Goal: Task Accomplishment & Management: Manage account settings

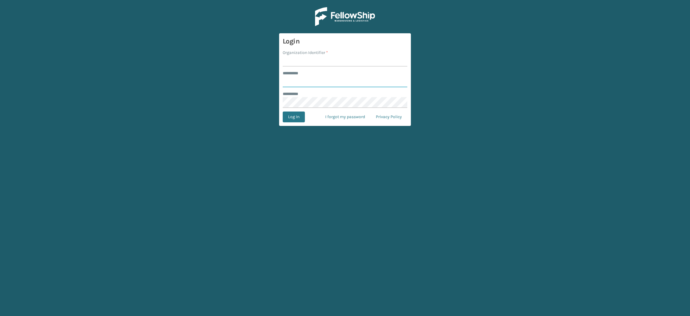
type input "**********"
click at [318, 65] on input "Organization Identifier *" at bounding box center [345, 61] width 125 height 11
type input "SuperAdminOrganization"
click at [295, 118] on button "Log In" at bounding box center [294, 116] width 22 height 11
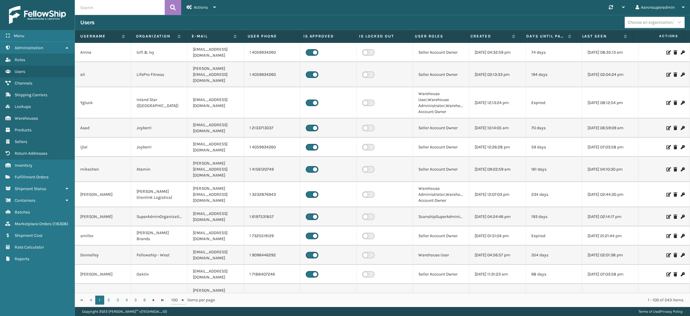
click at [115, 5] on input "text" at bounding box center [120, 7] width 90 height 15
type input "windgap"
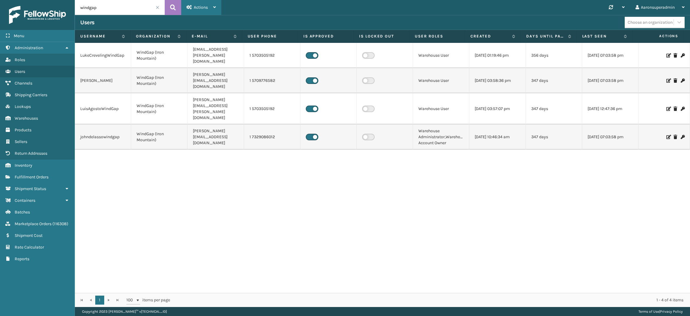
click at [206, 8] on span "Actions" at bounding box center [201, 7] width 14 height 5
click at [202, 20] on button "New User" at bounding box center [221, 23] width 80 height 16
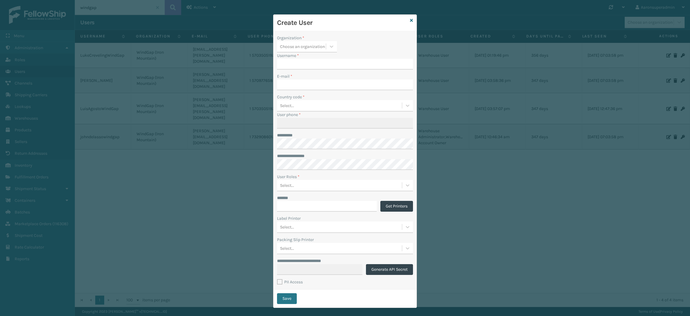
type input "aaronsuperadmin"
click at [305, 49] on div "Choose an organization" at bounding box center [302, 46] width 45 height 6
type input "win"
click at [299, 64] on div "WindGap (Iron Mountain)" at bounding box center [307, 61] width 60 height 11
click at [319, 66] on input "aaronsuperadmin" at bounding box center [339, 64] width 125 height 11
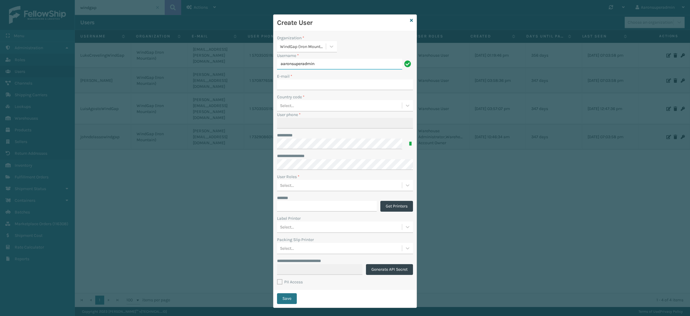
click at [319, 66] on input "aaronsuperadmin" at bounding box center [339, 64] width 125 height 11
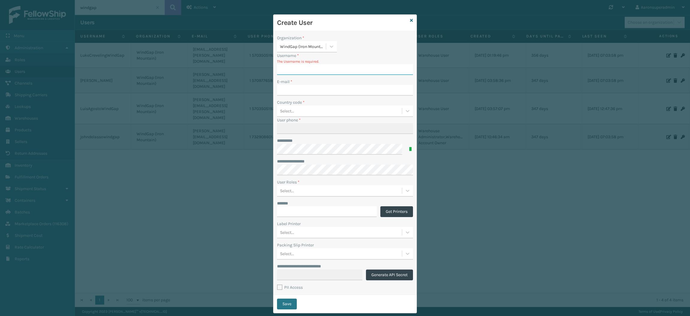
paste input "[PERSON_NAME]"
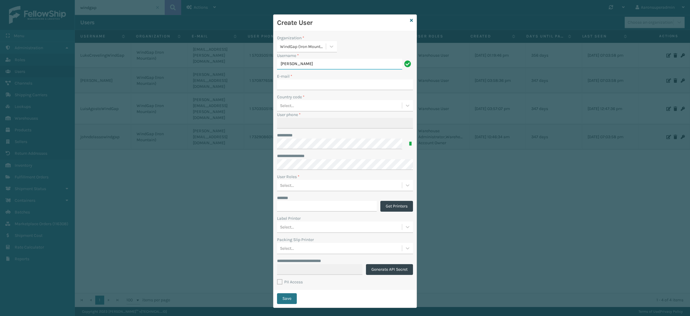
type input "[PERSON_NAME]"
click at [292, 88] on input "E-mail *" at bounding box center [345, 84] width 136 height 11
click at [286, 84] on input "E-mail *" at bounding box center [345, 84] width 136 height 11
paste input "[PERSON_NAME][EMAIL_ADDRESS][PERSON_NAME][DOMAIN_NAME]"
type input "[PERSON_NAME][EMAIL_ADDRESS][PERSON_NAME][DOMAIN_NAME]"
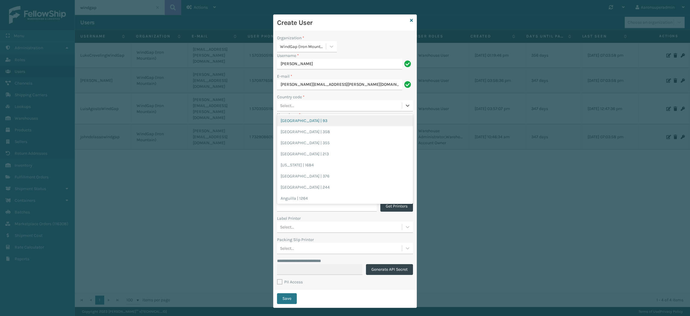
click at [287, 106] on div "Select..." at bounding box center [287, 105] width 14 height 6
type input "1"
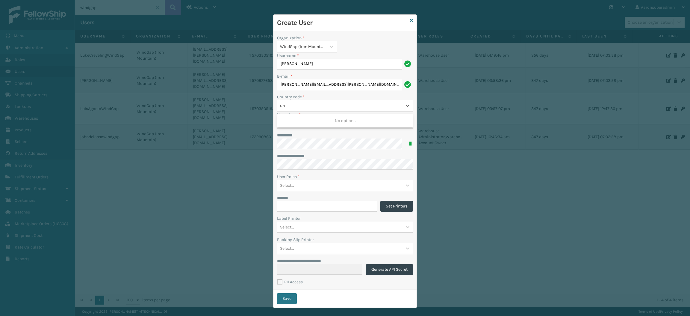
type input "[GEOGRAPHIC_DATA]"
click at [306, 121] on div "[GEOGRAPHIC_DATA] | 1" at bounding box center [345, 120] width 136 height 11
click at [305, 123] on input "User phone *" at bounding box center [345, 123] width 136 height 11
paste input "[PHONE_NUMBER]"
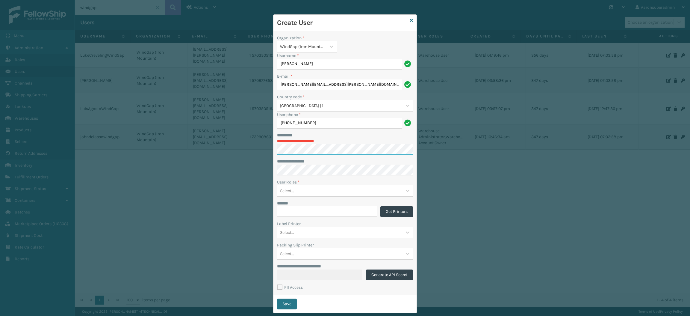
type input "4846273006"
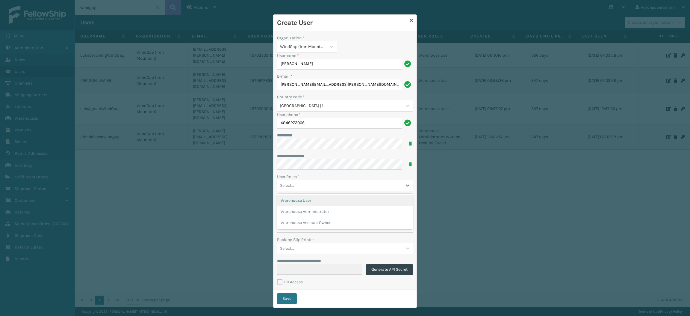
click at [299, 183] on div "Select..." at bounding box center [339, 185] width 125 height 10
click at [304, 202] on div "Warehouse User" at bounding box center [345, 200] width 136 height 11
click at [326, 183] on div "Warehouse User" at bounding box center [334, 185] width 114 height 10
click at [317, 213] on div "Warehouse Account Owner" at bounding box center [345, 211] width 136 height 11
click at [370, 186] on div "Warehouse User Warehouse Account Owner" at bounding box center [334, 185] width 114 height 10
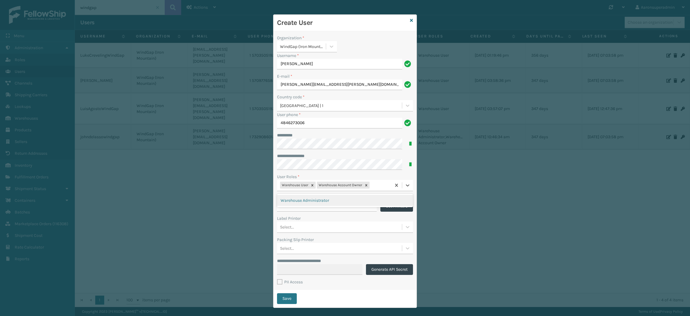
click at [355, 202] on div "Warehouse Administrator" at bounding box center [345, 200] width 136 height 11
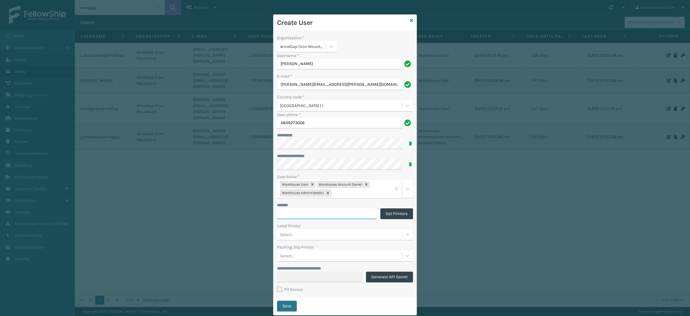
click at [311, 214] on input "*******" at bounding box center [327, 213] width 100 height 11
click at [277, 288] on label "PII Access" at bounding box center [290, 289] width 26 height 5
click at [277, 288] on input "PII Access" at bounding box center [277, 288] width 0 height 4
checkbox input "true"
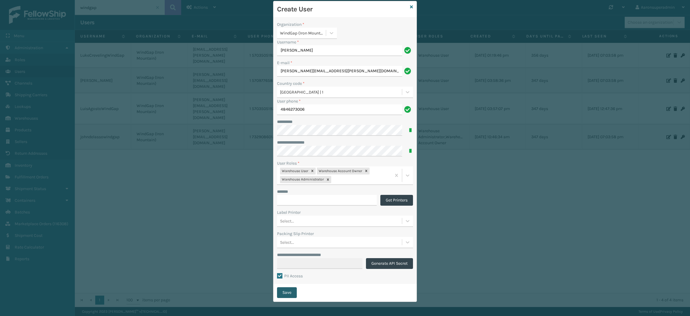
click at [281, 290] on button "Save" at bounding box center [287, 292] width 20 height 11
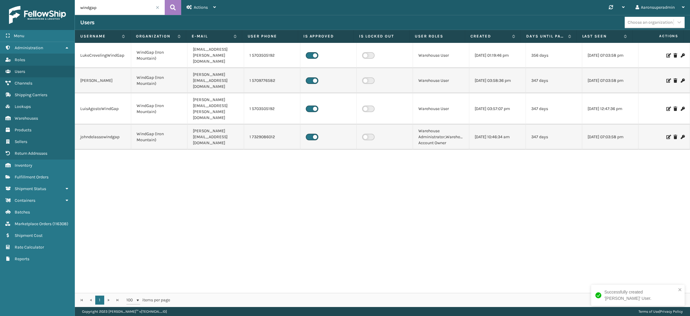
click at [356, 211] on div "LukeCrevelingWindGap WindGap ([GEOGRAPHIC_DATA]) [EMAIL_ADDRESS][PERSON_NAME][D…" at bounding box center [382, 168] width 615 height 250
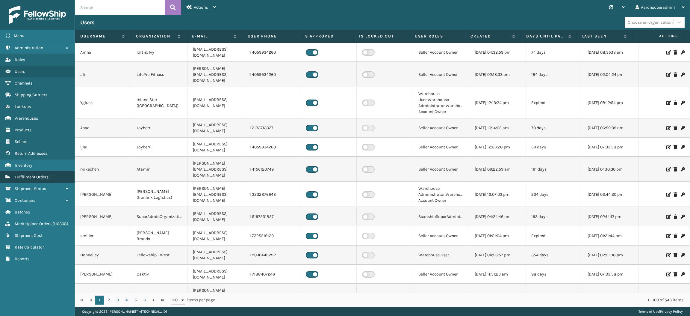
click at [47, 174] on span "Fulfillment Orders" at bounding box center [32, 176] width 34 height 5
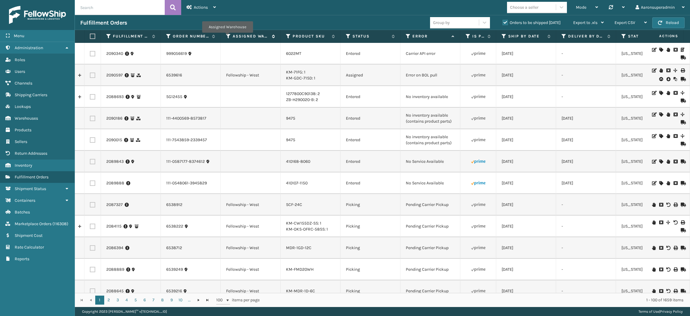
click at [227, 37] on icon at bounding box center [228, 36] width 5 height 5
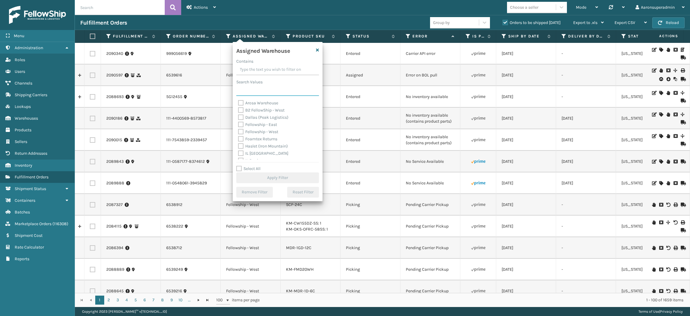
click at [251, 91] on input "Search Values" at bounding box center [277, 90] width 83 height 11
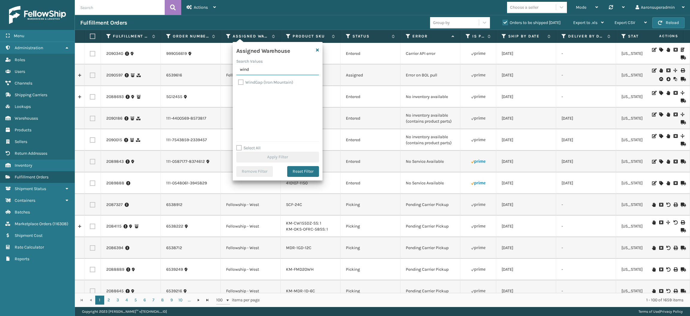
type input "wind"
click at [247, 84] on label "WindGap (Iron Mountain)" at bounding box center [265, 82] width 55 height 5
click at [238, 83] on input "WindGap (Iron Mountain)" at bounding box center [238, 81] width 0 height 4
checkbox input "true"
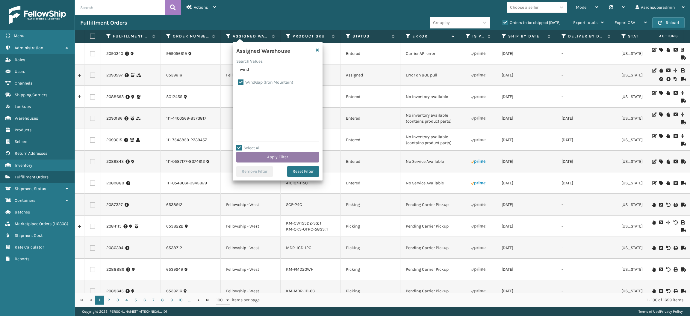
click at [262, 156] on button "Apply Filter" at bounding box center [277, 157] width 83 height 11
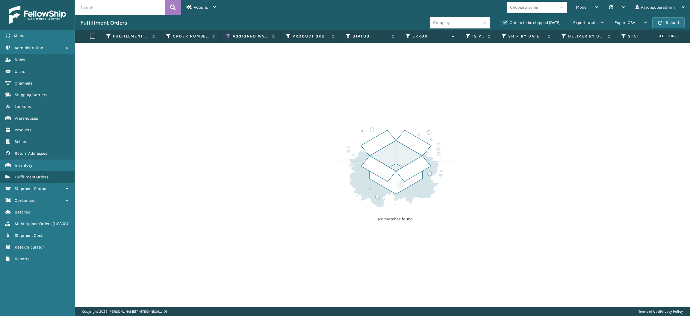
click at [509, 24] on label "Orders to be shipped today" at bounding box center [532, 22] width 58 height 5
click at [503, 23] on input "Orders to be shipped today" at bounding box center [503, 21] width 0 height 4
click at [509, 23] on label "Orders to be shipped today" at bounding box center [532, 22] width 58 height 5
click at [503, 23] on input "Orders to be shipped today" at bounding box center [503, 21] width 0 height 4
click at [200, 10] on div "Actions" at bounding box center [201, 7] width 29 height 15
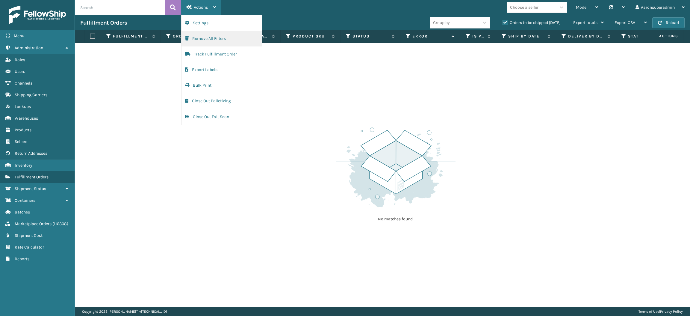
click at [217, 36] on button "Remove All Filters" at bounding box center [221, 39] width 80 height 16
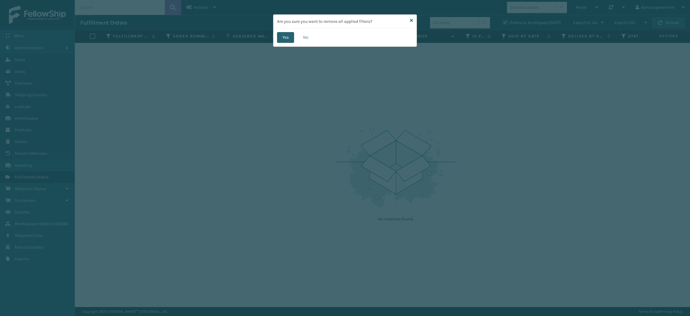
click at [288, 40] on button "Yes" at bounding box center [285, 37] width 17 height 11
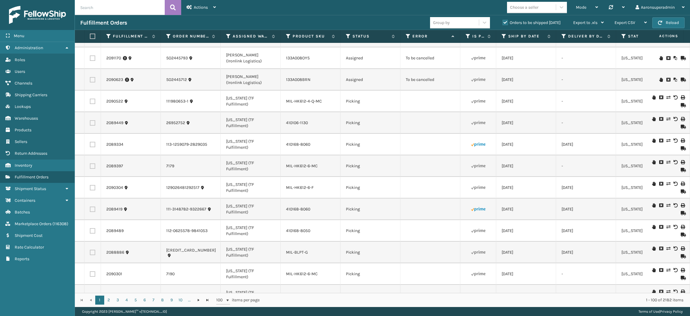
scroll to position [1571, 0]
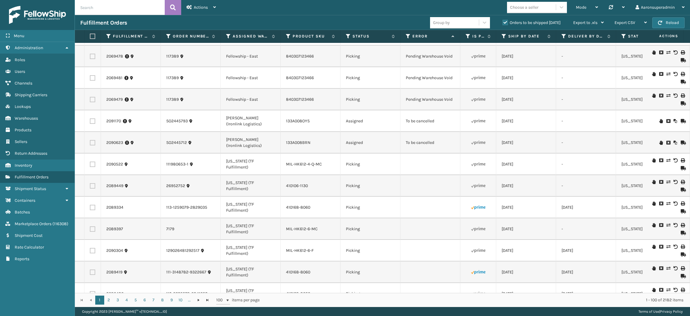
click at [93, 145] on label at bounding box center [92, 142] width 5 height 5
click at [90, 144] on input "checkbox" at bounding box center [90, 142] width 0 height 4
checkbox input "true"
click at [92, 124] on label at bounding box center [92, 120] width 5 height 5
click at [90, 122] on input "checkbox" at bounding box center [90, 120] width 0 height 4
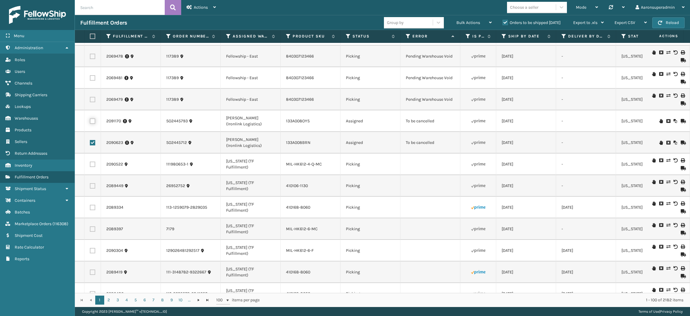
checkbox input "true"
click at [464, 19] on div "Bulk Actions" at bounding box center [473, 22] width 35 height 15
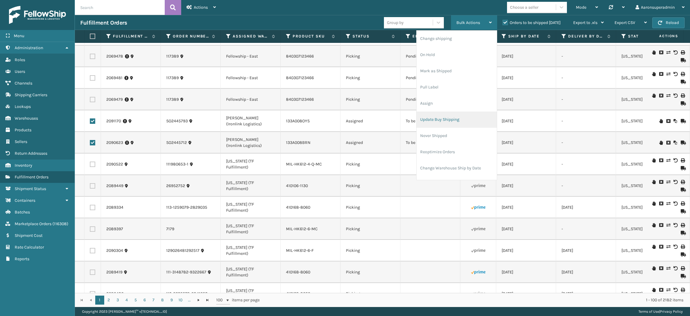
scroll to position [28, 0]
click at [448, 152] on li "Cancel Fulfillment Orders" at bounding box center [457, 156] width 80 height 16
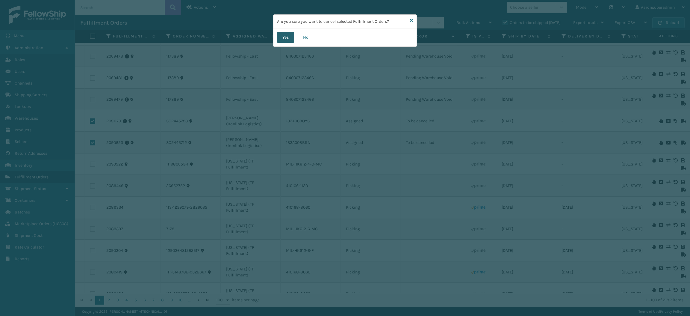
click at [282, 38] on button "Yes" at bounding box center [285, 37] width 17 height 11
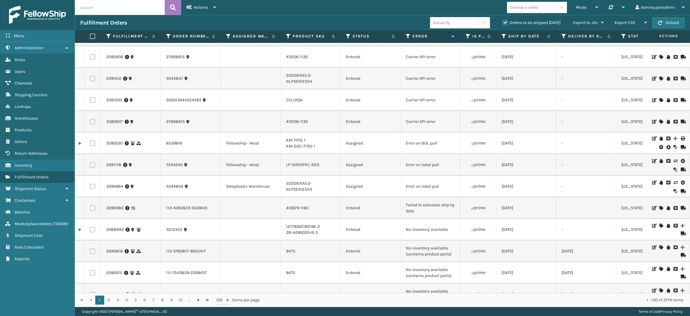
scroll to position [0, 0]
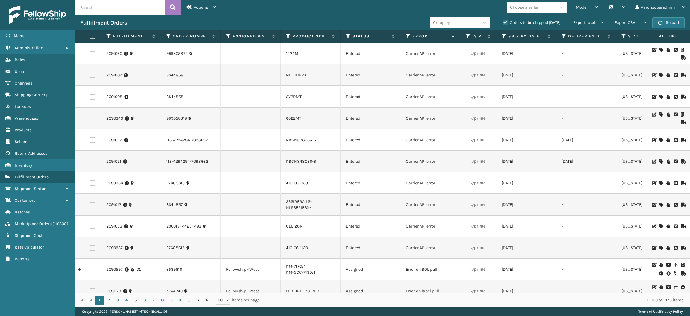
click at [122, 8] on input "text" at bounding box center [120, 7] width 90 height 15
type input "wind"
click at [43, 80] on link "Channels" at bounding box center [37, 83] width 75 height 12
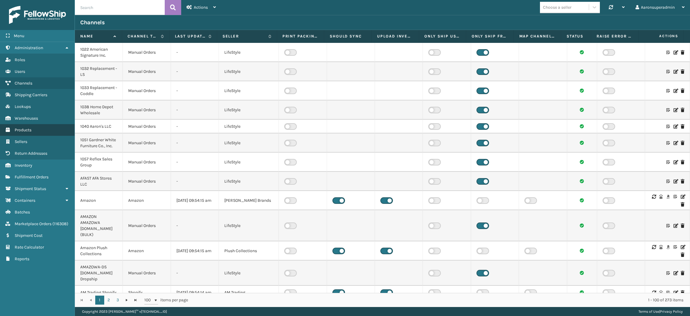
click at [37, 128] on link "Products" at bounding box center [37, 130] width 75 height 12
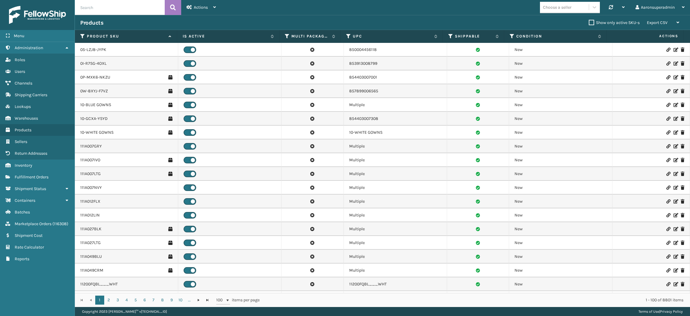
click at [108, 5] on input "text" at bounding box center [120, 7] width 90 height 15
type input "N"
type input "Mil-tac-rnd"
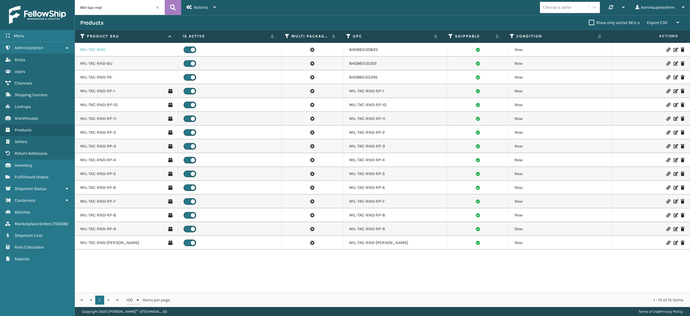
click at [94, 50] on link "MIL-TAC-RND" at bounding box center [92, 50] width 25 height 6
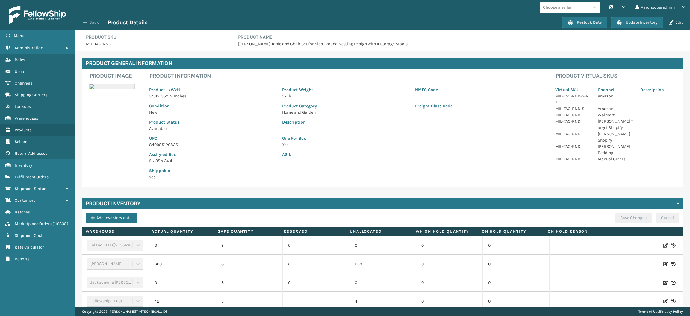
click at [89, 22] on button "Back" at bounding box center [94, 22] width 28 height 5
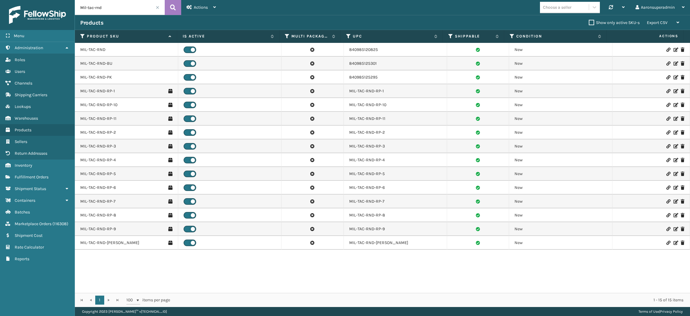
click at [113, 11] on input "Mil-tac-rnd" at bounding box center [120, 7] width 90 height 15
click at [42, 118] on link "Warehouses" at bounding box center [37, 118] width 75 height 12
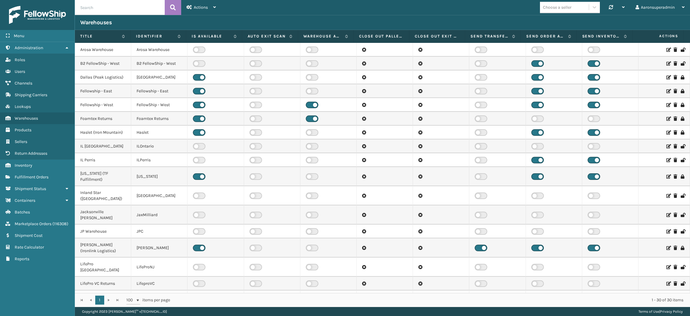
click at [106, 9] on input "text" at bounding box center [120, 7] width 90 height 15
type input "windgap"
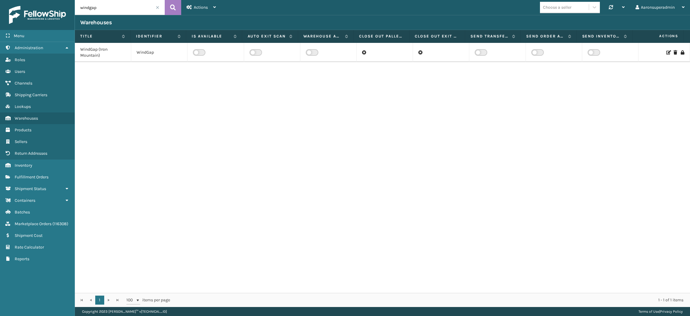
drag, startPoint x: 661, startPoint y: 53, endPoint x: 329, endPoint y: 111, distance: 337.4
click at [329, 111] on div "WindGap (Iron Mountain) WindGap" at bounding box center [382, 168] width 615 height 250
click at [666, 54] on icon at bounding box center [668, 52] width 4 height 4
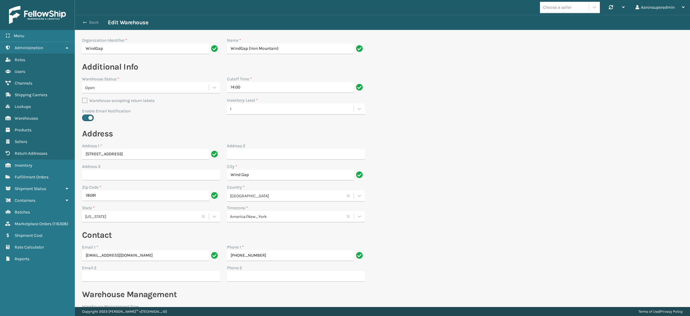
click at [88, 21] on button "Back" at bounding box center [94, 22] width 28 height 5
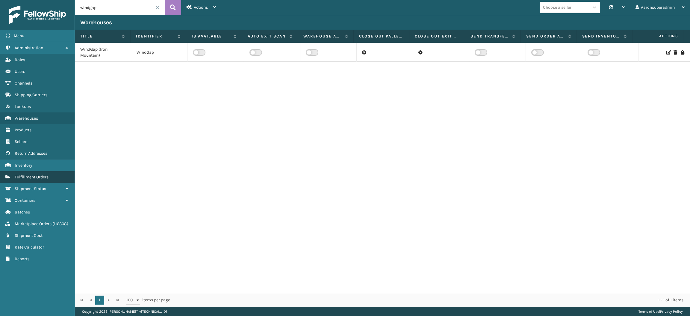
click at [52, 175] on link "Fulfillment Orders" at bounding box center [37, 177] width 75 height 12
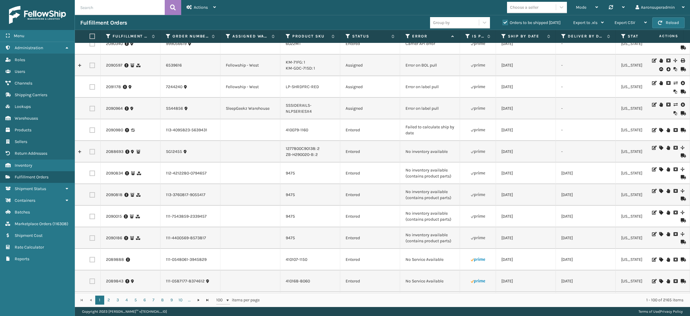
scroll to position [139, 0]
click at [117, 87] on link "2091178" at bounding box center [113, 87] width 15 height 6
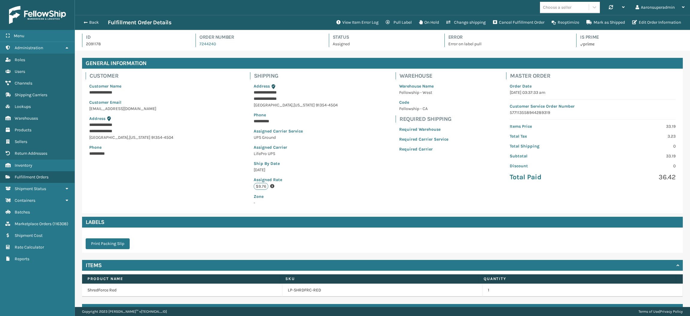
scroll to position [14, 615]
click at [354, 21] on button "View Item Error Log" at bounding box center [357, 22] width 49 height 12
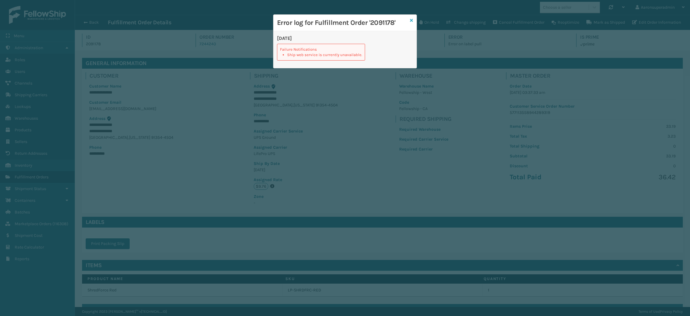
click at [412, 19] on icon at bounding box center [411, 20] width 3 height 4
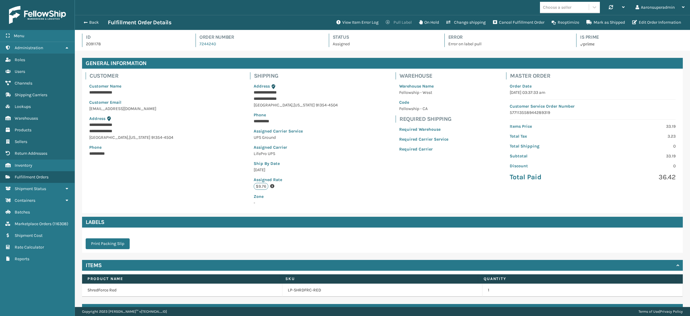
click at [405, 21] on button "Pull Label" at bounding box center [398, 22] width 33 height 12
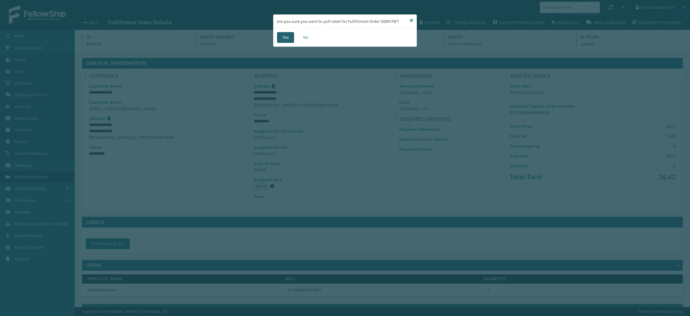
click at [285, 35] on button "Yes" at bounding box center [285, 37] width 17 height 11
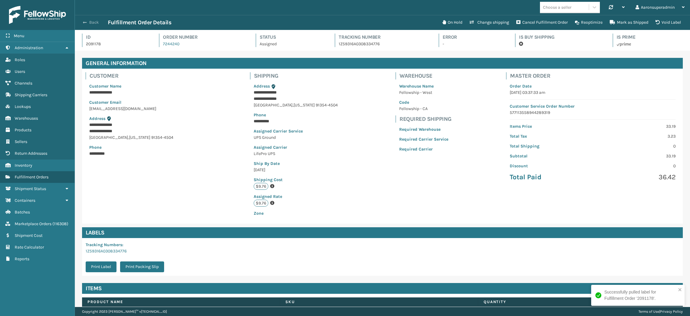
click at [88, 23] on button "Back" at bounding box center [94, 22] width 28 height 5
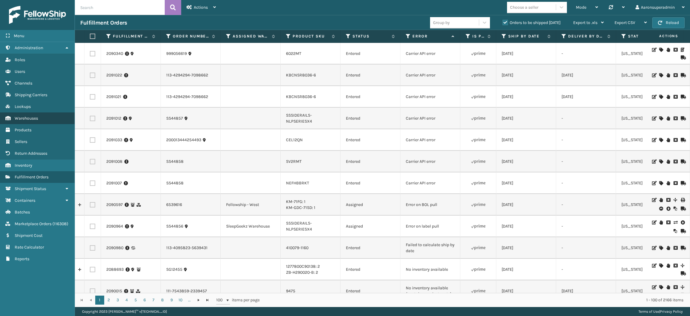
click at [39, 118] on link "Warehouses" at bounding box center [37, 118] width 75 height 12
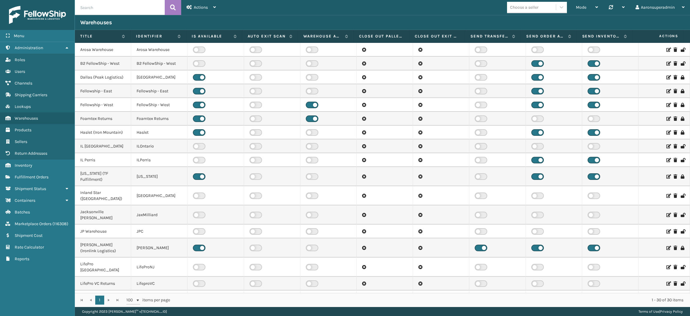
click at [100, 10] on input "text" at bounding box center [120, 7] width 90 height 15
type input "wind"
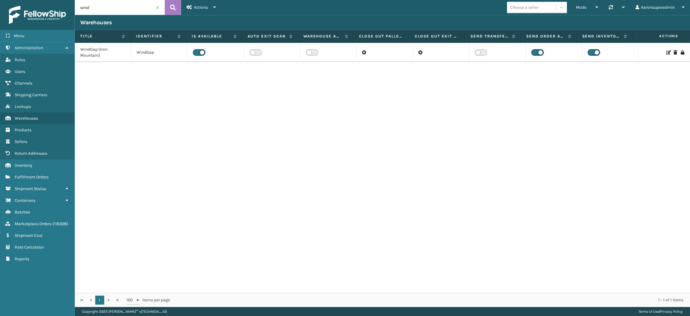
click at [666, 53] on icon at bounding box center [668, 52] width 4 height 4
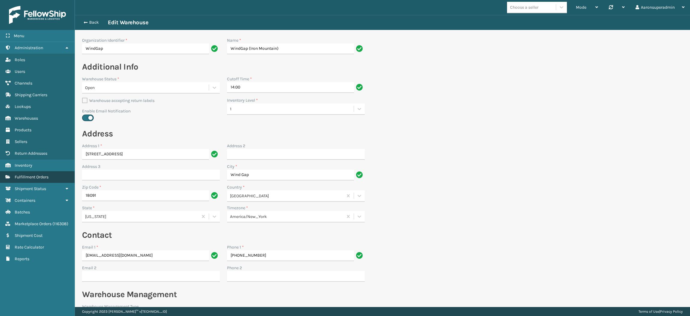
click at [55, 173] on link "Fulfillment Orders" at bounding box center [37, 177] width 75 height 12
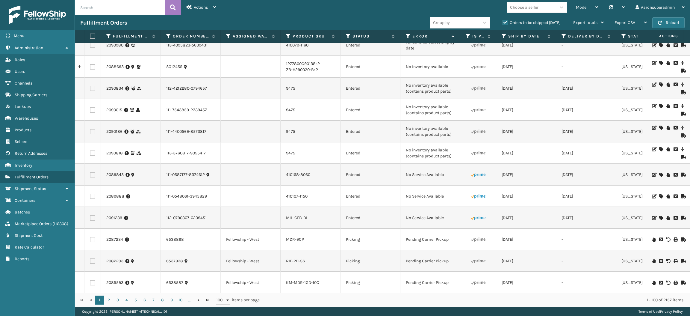
scroll to position [160, 0]
click at [659, 173] on icon at bounding box center [661, 174] width 4 height 4
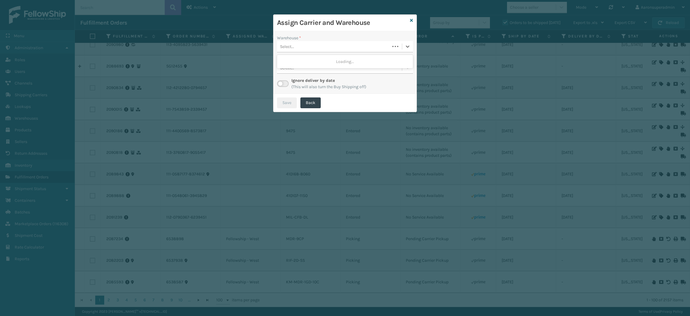
click at [355, 44] on div "Select..." at bounding box center [333, 47] width 113 height 10
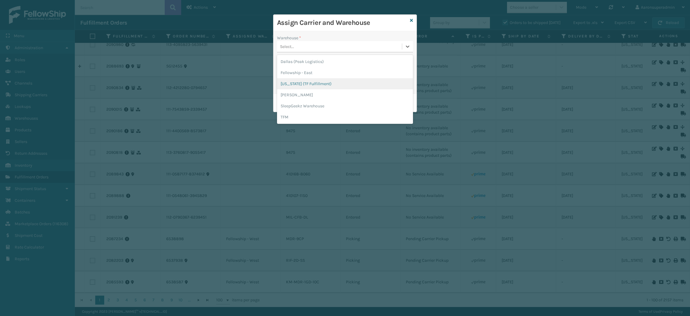
click at [319, 80] on div "[US_STATE] (TF Fulfillment)" at bounding box center [345, 83] width 136 height 11
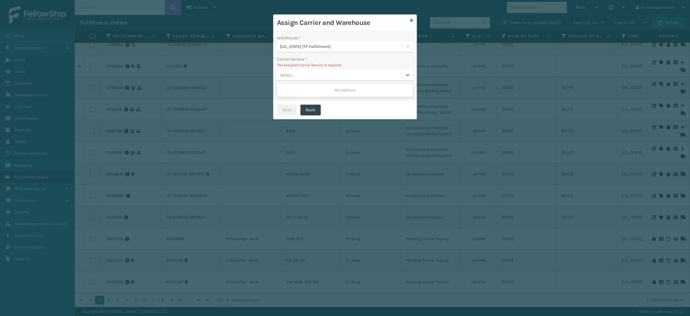
click at [319, 73] on div "Select..." at bounding box center [339, 75] width 125 height 10
click at [288, 61] on label "Carrier Service *" at bounding box center [292, 59] width 30 height 6
click at [282, 91] on label at bounding box center [283, 90] width 12 height 7
click at [281, 91] on input "checkbox" at bounding box center [279, 89] width 4 height 4
checkbox input "true"
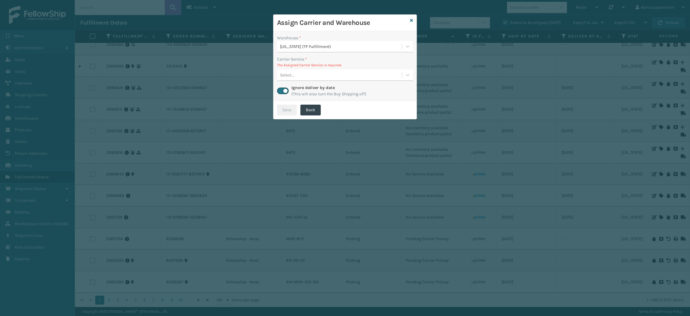
click at [313, 78] on div "Select..." at bounding box center [339, 75] width 125 height 10
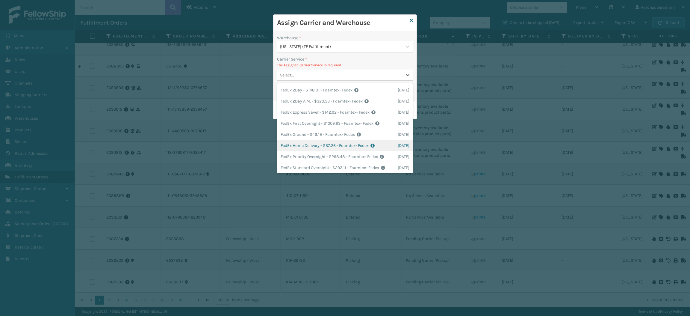
click at [302, 151] on div "FedEx Home Delivery - $37.26 - Foamtex- Fedex Shipping Cost $37.26 Surplus Cost…" at bounding box center [345, 145] width 136 height 11
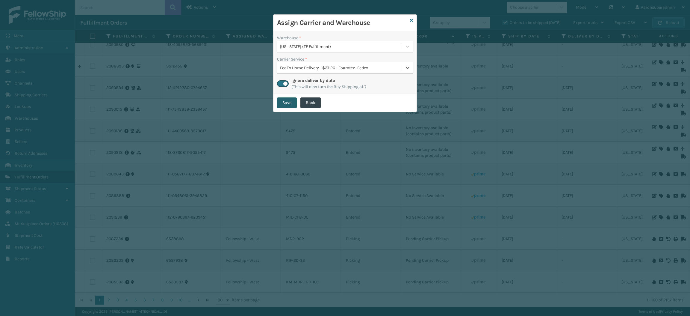
click at [282, 103] on button "Save" at bounding box center [287, 102] width 20 height 11
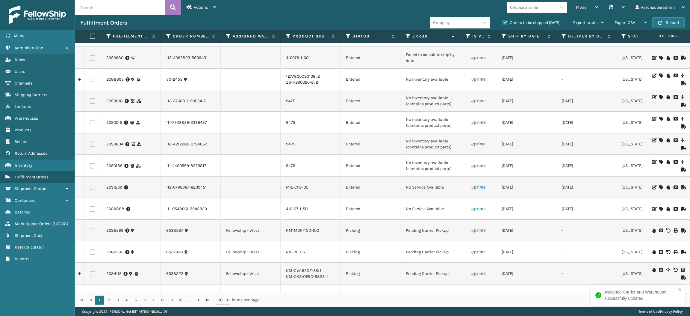
scroll to position [146, 0]
click at [659, 187] on icon at bounding box center [661, 187] width 4 height 4
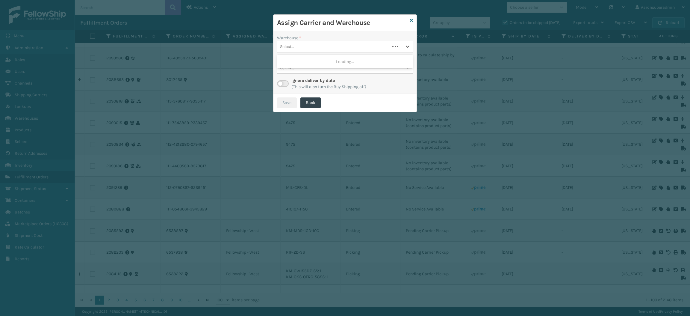
click at [336, 42] on div "Select..." at bounding box center [333, 47] width 113 height 10
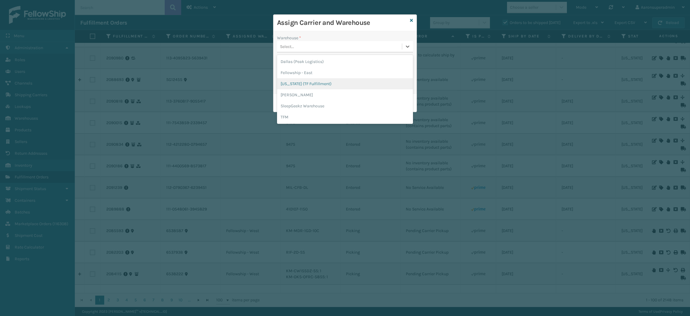
click at [302, 81] on div "[US_STATE] (TF Fulfillment)" at bounding box center [345, 83] width 136 height 11
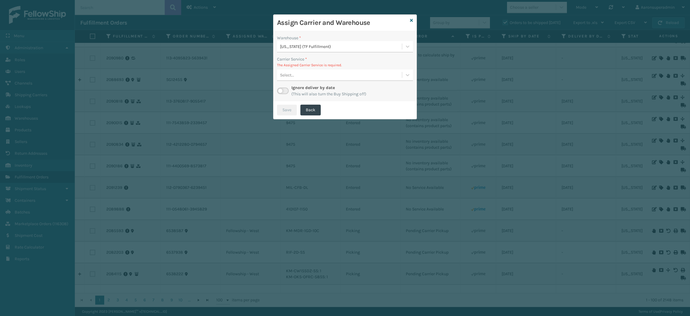
click at [306, 75] on div "Select..." at bounding box center [339, 75] width 125 height 10
click at [296, 68] on div "Carrier Service * The Assigned Carrier Service is required. 0 results available…" at bounding box center [345, 68] width 136 height 25
click at [281, 92] on label at bounding box center [283, 90] width 12 height 7
click at [281, 91] on input "checkbox" at bounding box center [279, 89] width 4 height 4
checkbox input "true"
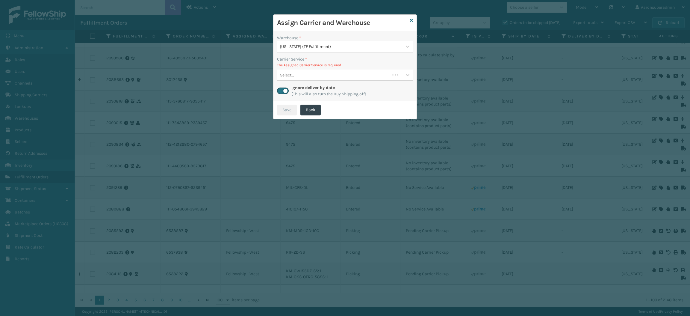
click at [299, 73] on div "Select..." at bounding box center [333, 75] width 113 height 10
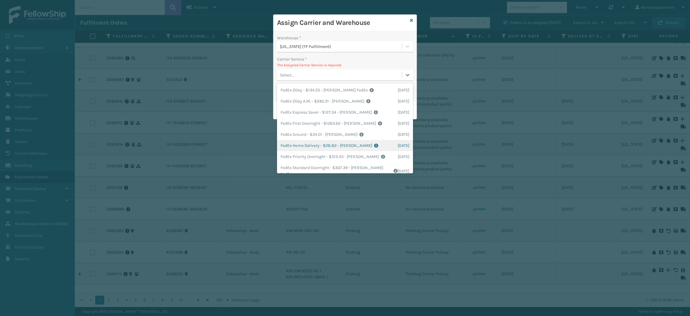
click at [301, 142] on div "FedEx Home Delivery - $28.82 - Milliard FedEx Shipping Cost $25.28 Surplus Cost…" at bounding box center [345, 145] width 136 height 11
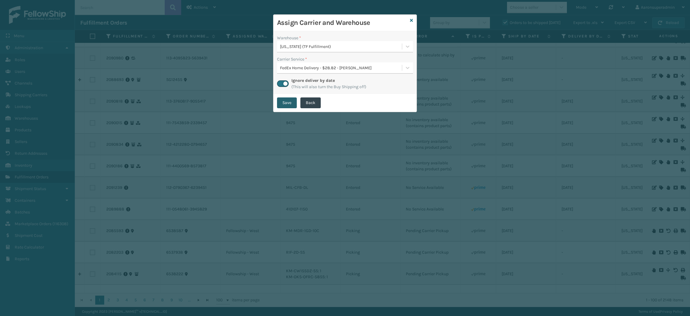
click at [288, 107] on button "Save" at bounding box center [287, 102] width 20 height 11
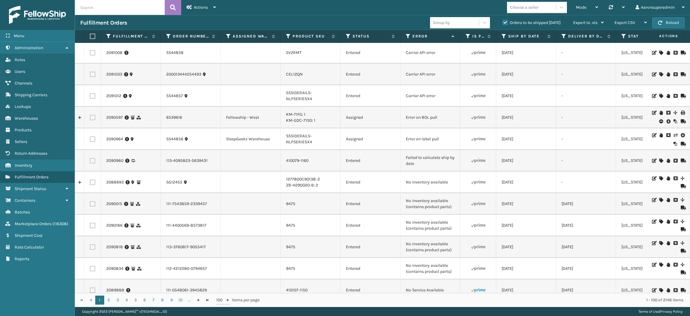
scroll to position [47, 0]
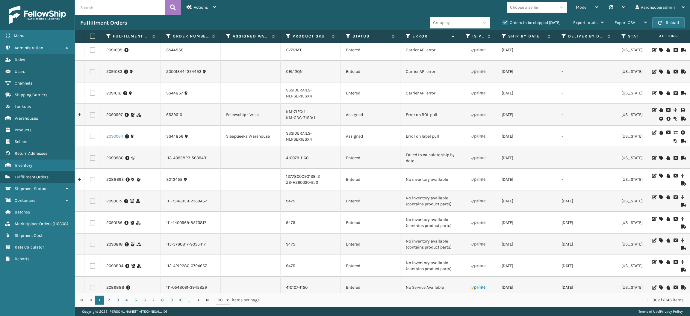
click at [117, 134] on link "2090964" at bounding box center [114, 136] width 17 height 6
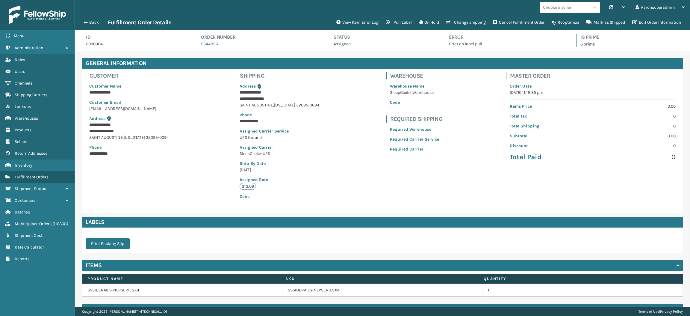
scroll to position [14, 615]
click at [352, 23] on button "View Item Error Log" at bounding box center [357, 22] width 49 height 12
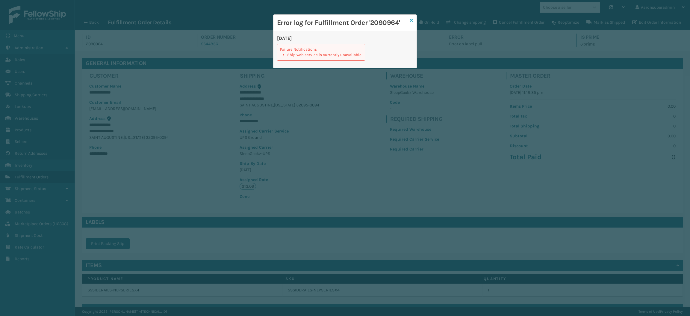
click at [410, 22] on icon at bounding box center [411, 20] width 3 height 4
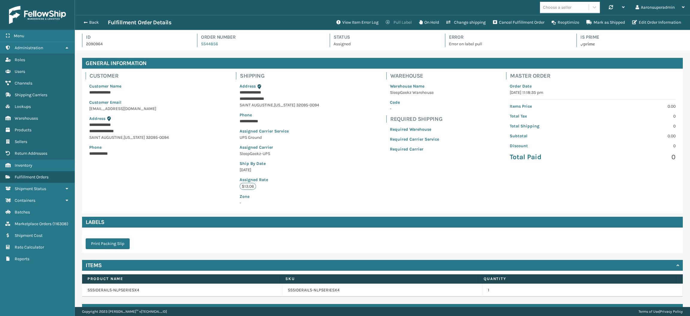
click at [397, 21] on button "Pull Label" at bounding box center [398, 22] width 33 height 12
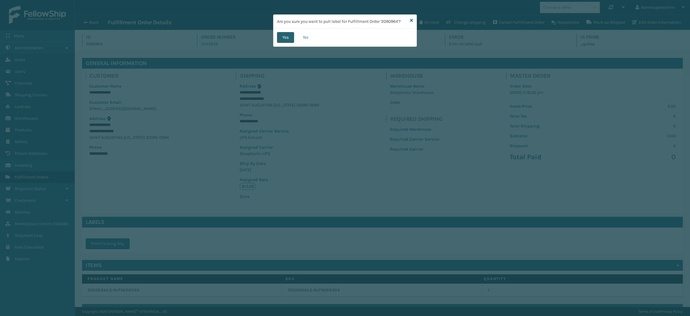
click at [285, 37] on button "Yes" at bounding box center [285, 37] width 17 height 11
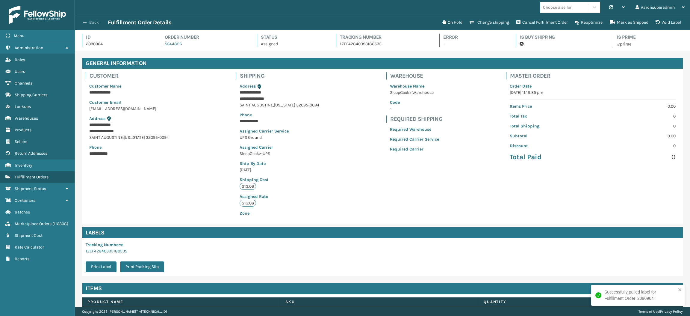
click at [91, 21] on button "Back" at bounding box center [94, 22] width 28 height 5
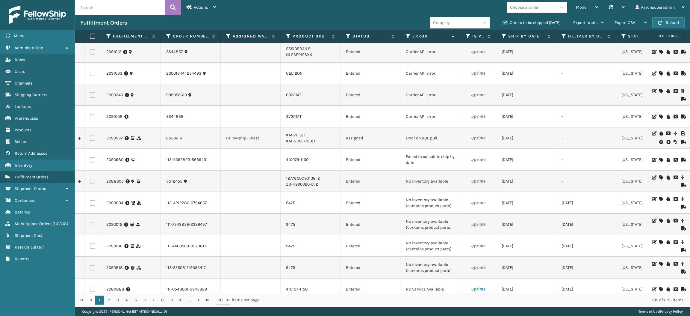
click at [666, 141] on icon at bounding box center [668, 142] width 4 height 6
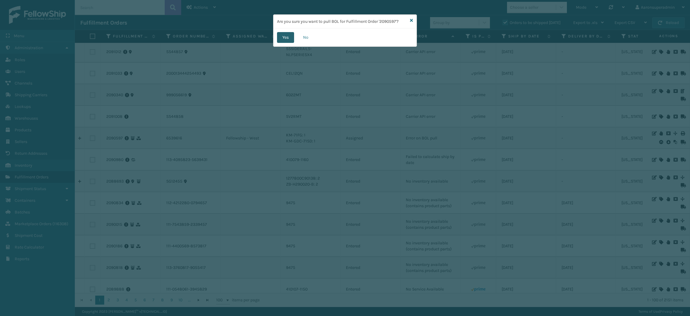
click at [282, 40] on button "Yes" at bounding box center [285, 37] width 17 height 11
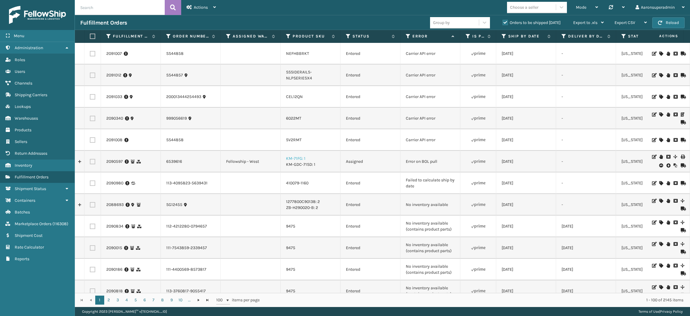
click at [299, 160] on link "KM-71FG: 1" at bounding box center [295, 158] width 19 height 5
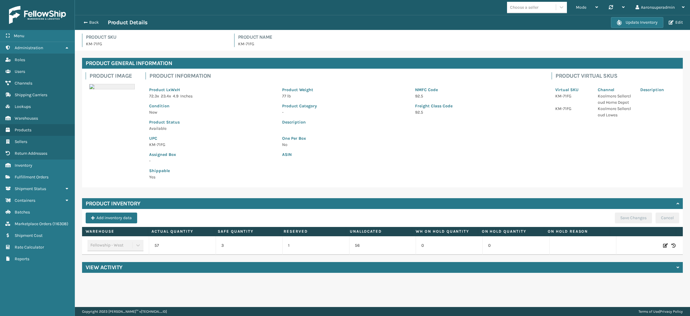
click at [91, 19] on div "Back Product Details" at bounding box center [345, 22] width 531 height 7
click at [91, 22] on button "Back" at bounding box center [94, 22] width 28 height 5
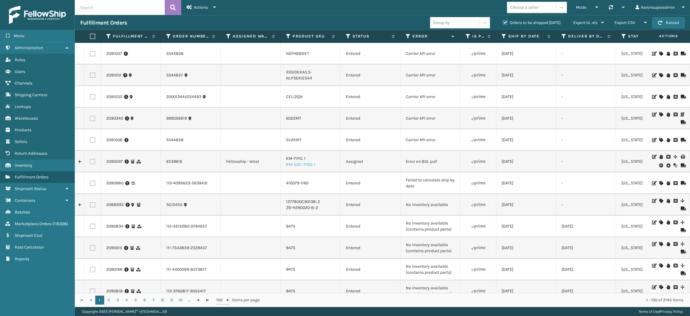
click at [298, 166] on link "KM-GDC-71SD: 1" at bounding box center [300, 164] width 29 height 5
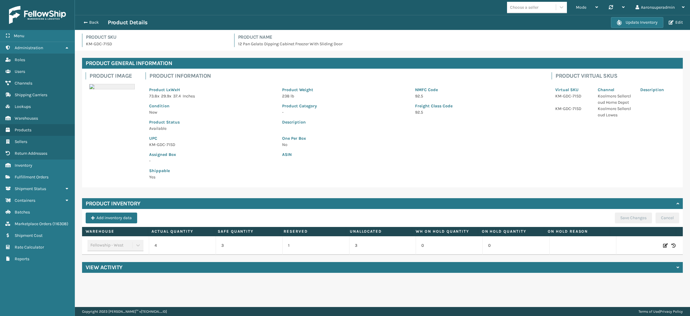
click at [663, 242] on icon at bounding box center [665, 245] width 5 height 6
click at [223, 244] on span "Decrease value" at bounding box center [225, 246] width 5 height 5
type input "1"
click at [620, 246] on button "ADD" at bounding box center [627, 245] width 15 height 7
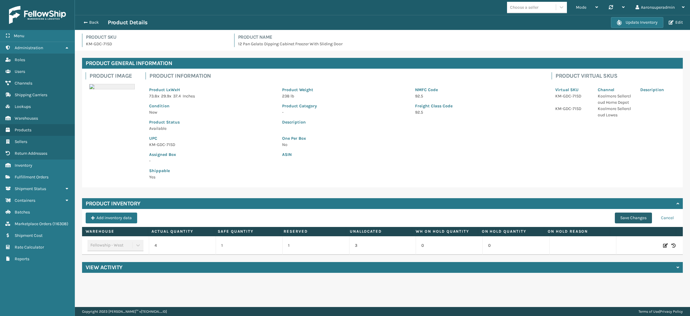
click at [626, 218] on button "Save Changes" at bounding box center [633, 217] width 37 height 11
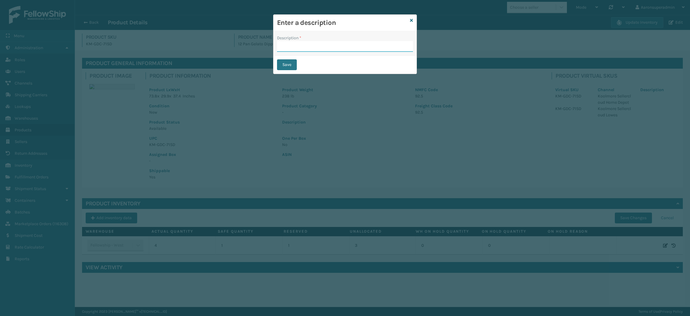
click at [355, 50] on input "Description *" at bounding box center [345, 46] width 136 height 11
type input "safety reduced"
click at [282, 70] on button "Save" at bounding box center [287, 64] width 20 height 11
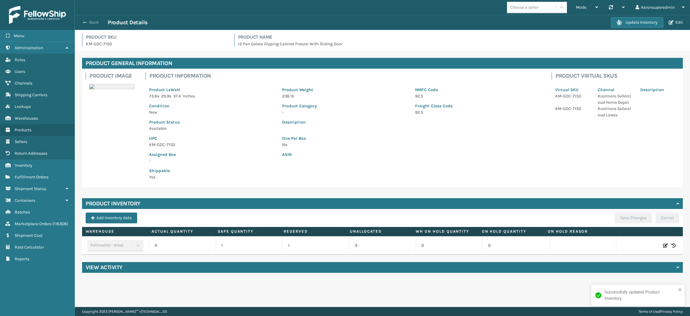
click at [89, 23] on button "Back" at bounding box center [94, 22] width 28 height 5
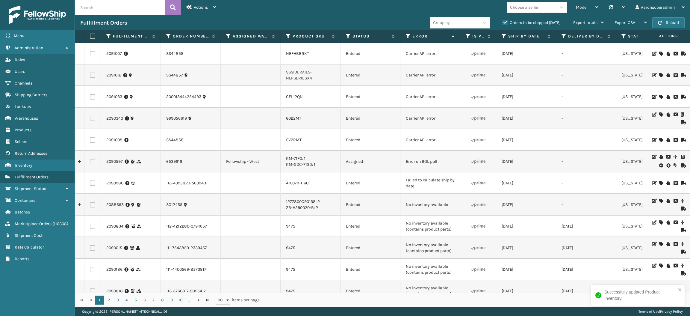
click at [666, 168] on icon at bounding box center [668, 165] width 4 height 6
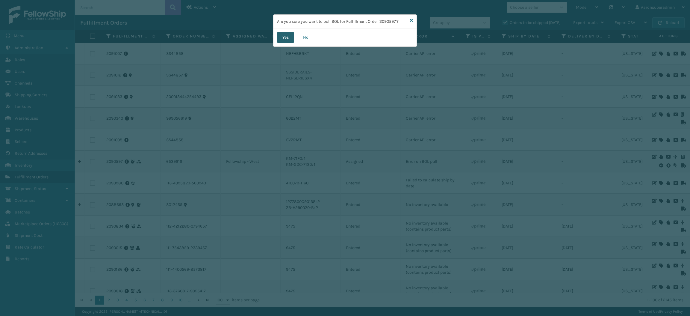
click at [292, 36] on button "Yes" at bounding box center [285, 37] width 17 height 11
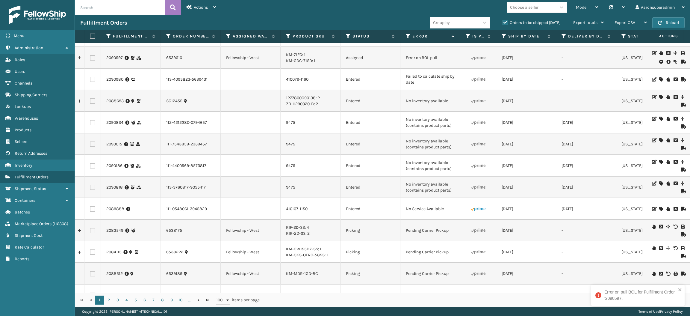
scroll to position [70, 0]
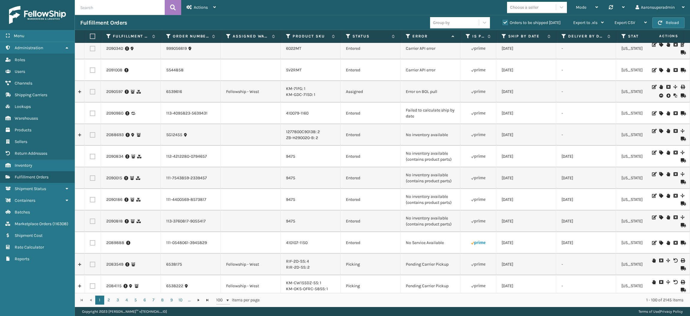
click at [659, 242] on icon at bounding box center [661, 242] width 4 height 4
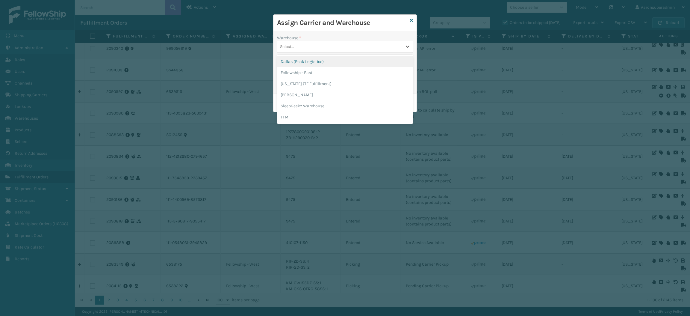
click at [362, 43] on div "Select..." at bounding box center [339, 47] width 125 height 10
click at [311, 80] on div "[US_STATE] (TF Fulfillment)" at bounding box center [345, 83] width 136 height 11
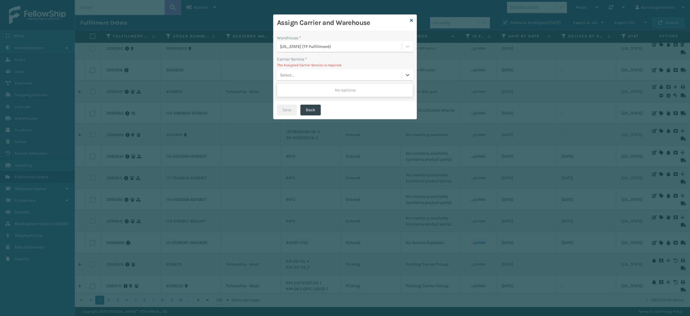
click at [295, 74] on div "Select..." at bounding box center [339, 75] width 125 height 10
click at [294, 70] on div "Select..." at bounding box center [339, 75] width 125 height 10
click at [285, 88] on label at bounding box center [283, 90] width 12 height 7
click at [281, 88] on input "checkbox" at bounding box center [279, 89] width 4 height 4
checkbox input "true"
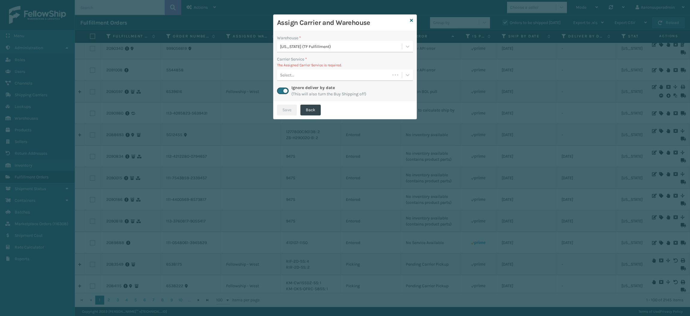
click at [300, 78] on div "Select..." at bounding box center [333, 75] width 113 height 10
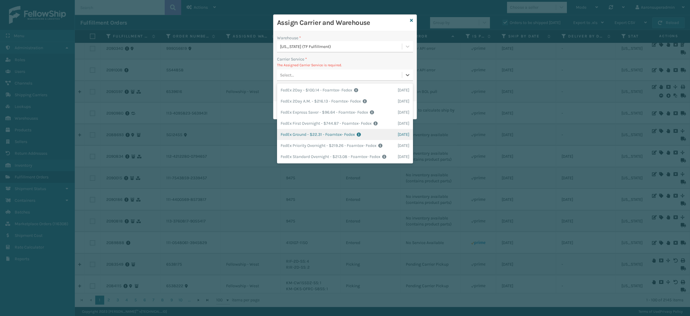
click at [299, 134] on div "FedEx Ground - $22.31 - Foamtex- Fedex Shipping Cost $22.31 Surplus Cost $0 Tot…" at bounding box center [345, 134] width 136 height 11
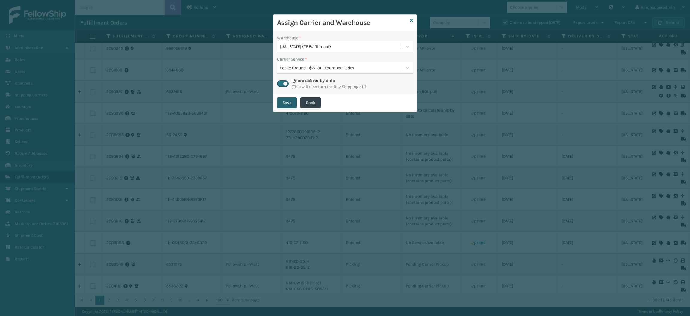
click at [289, 106] on button "Save" at bounding box center [287, 102] width 20 height 11
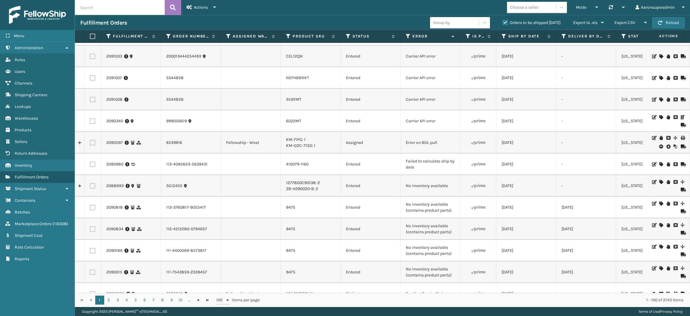
scroll to position [0, 0]
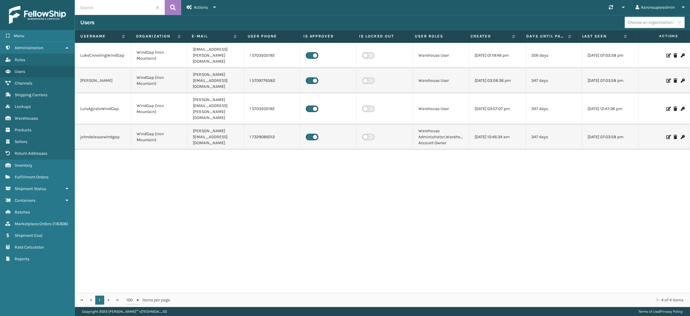
click at [666, 135] on icon at bounding box center [668, 137] width 4 height 4
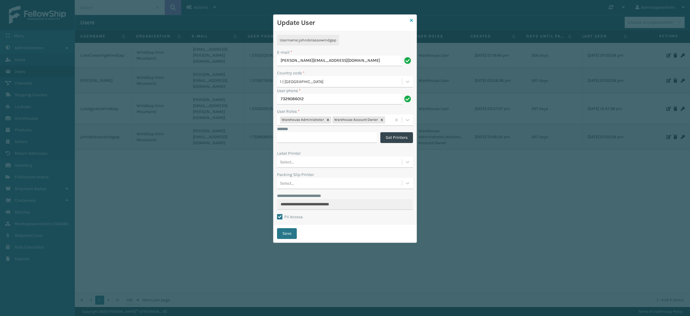
click at [411, 19] on icon at bounding box center [411, 20] width 3 height 4
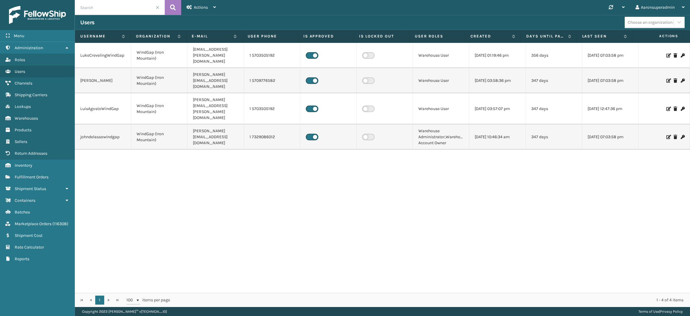
click at [666, 107] on icon at bounding box center [668, 109] width 4 height 4
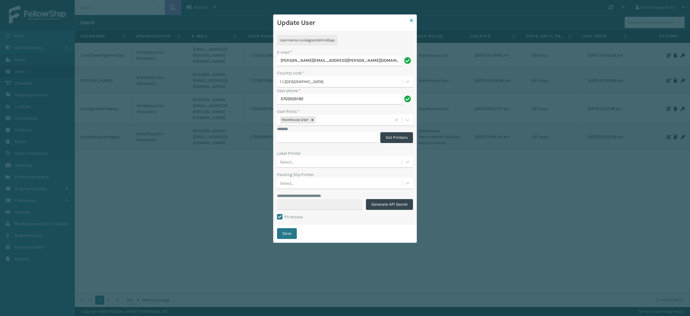
click at [412, 21] on icon at bounding box center [411, 20] width 3 height 4
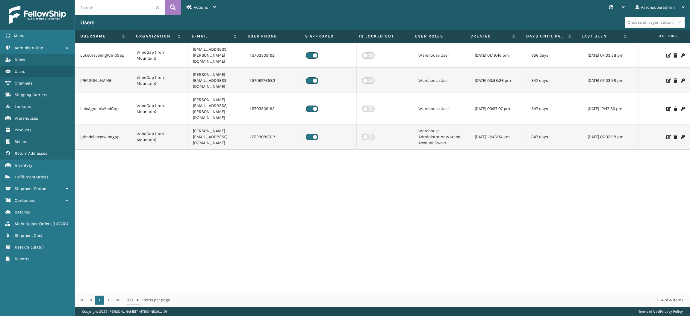
click at [158, 8] on span at bounding box center [158, 8] width 4 height 4
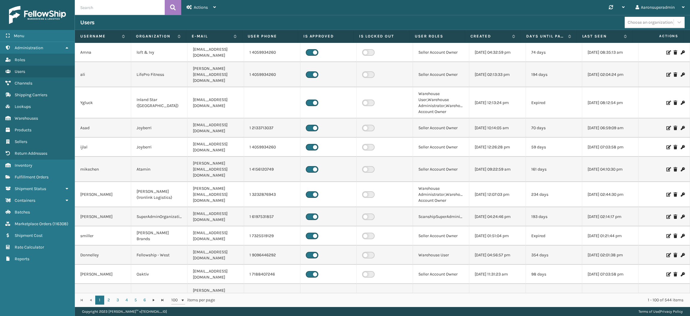
click at [126, 9] on input "text" at bounding box center [120, 7] width 90 height 15
type input "josh"
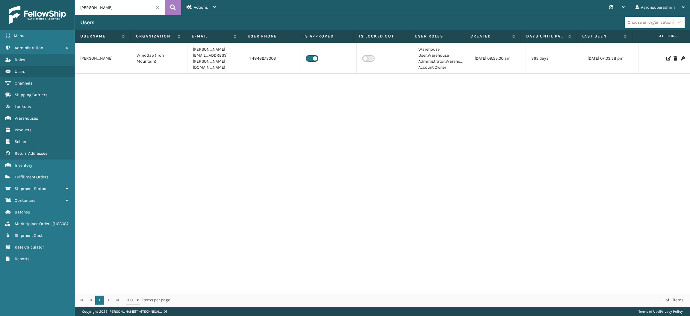
click at [666, 59] on icon at bounding box center [668, 58] width 4 height 4
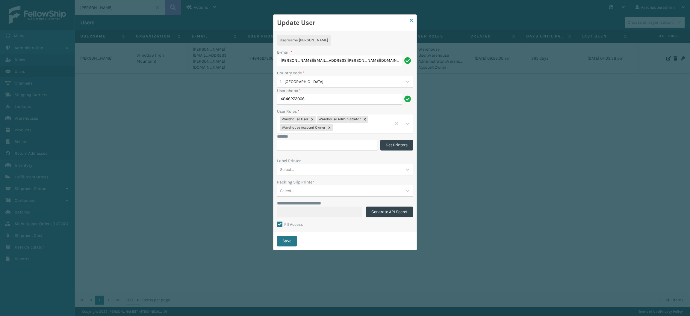
click at [411, 20] on icon at bounding box center [411, 20] width 3 height 4
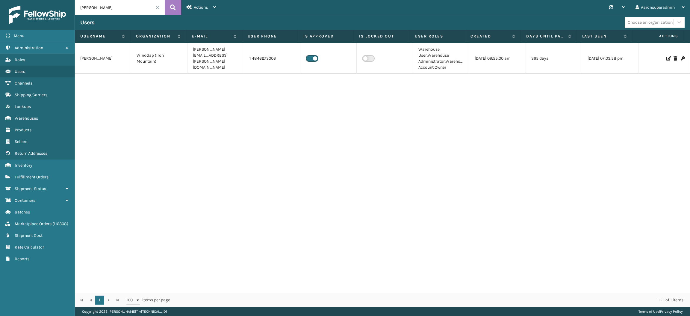
click at [666, 58] on icon at bounding box center [668, 58] width 4 height 4
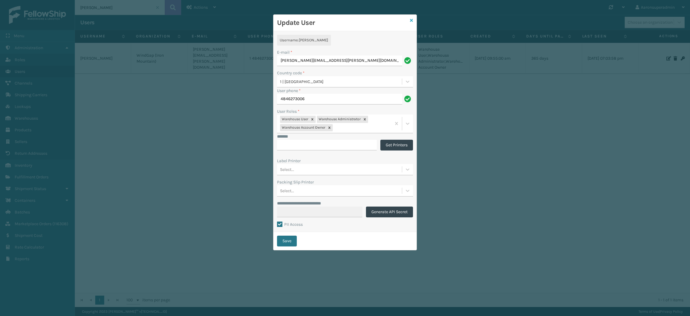
click at [412, 21] on icon at bounding box center [411, 20] width 3 height 4
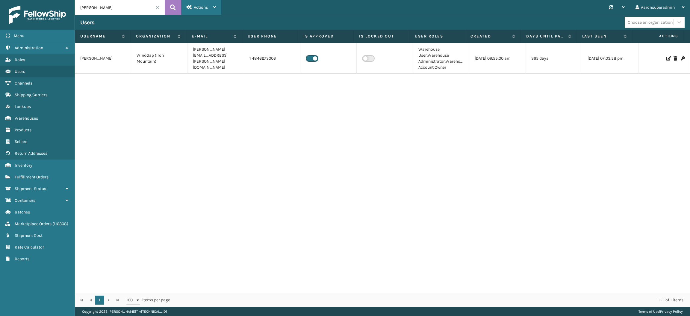
click at [201, 10] on div "Actions" at bounding box center [201, 7] width 29 height 15
click at [208, 26] on button "New User" at bounding box center [221, 23] width 80 height 16
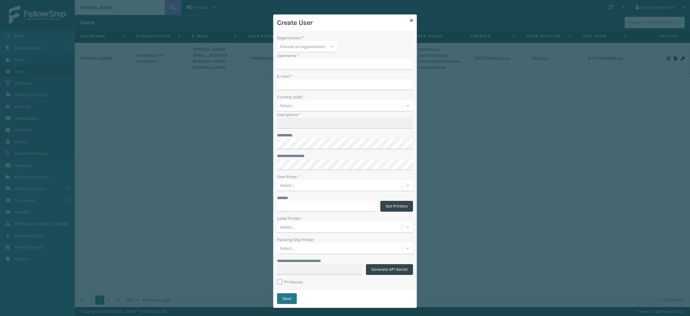
type input "aaronsuperadmin"
drag, startPoint x: 301, startPoint y: 37, endPoint x: 269, endPoint y: 38, distance: 31.8
click at [269, 38] on div "**********" at bounding box center [345, 158] width 690 height 316
copy label "Organization *"
click at [410, 22] on icon at bounding box center [411, 20] width 3 height 4
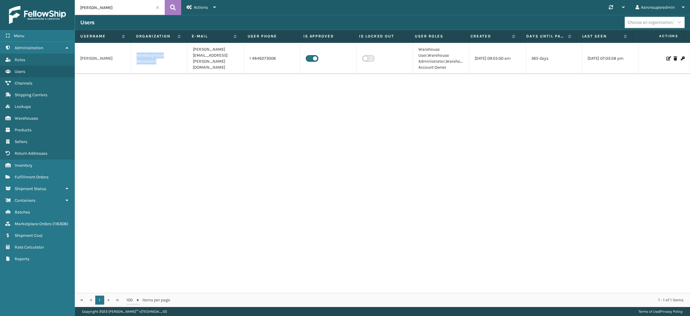
drag, startPoint x: 157, startPoint y: 65, endPoint x: 133, endPoint y: 56, distance: 25.9
click at [133, 56] on td "WindGap (Iron Mountain)" at bounding box center [159, 58] width 56 height 31
copy td "WindGap (Iron Mountain)"
click at [204, 6] on span "Actions" at bounding box center [201, 7] width 14 height 5
click at [220, 23] on button "New User" at bounding box center [221, 23] width 80 height 16
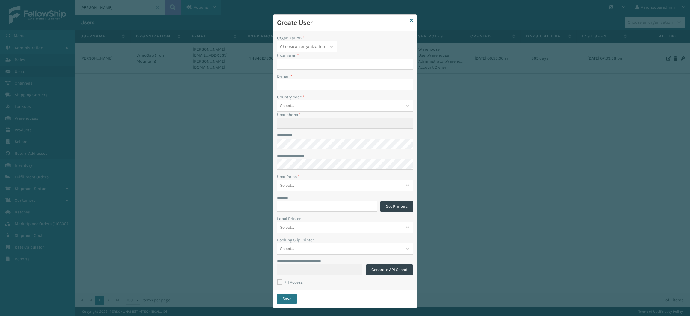
type input "aaronsuperadmin"
click at [410, 21] on icon at bounding box center [411, 20] width 3 height 4
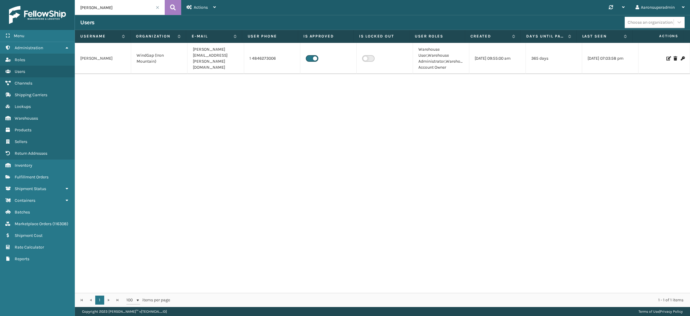
click at [666, 57] on icon at bounding box center [668, 58] width 4 height 4
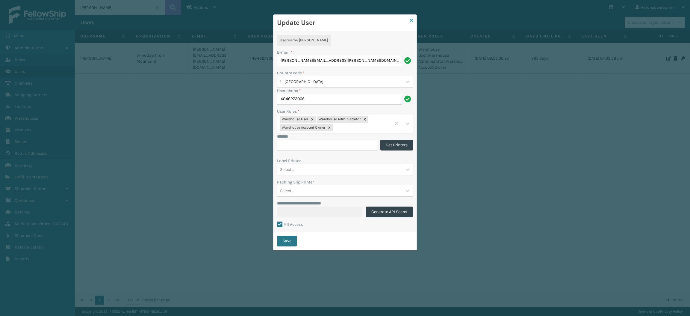
click at [411, 21] on icon at bounding box center [411, 20] width 3 height 4
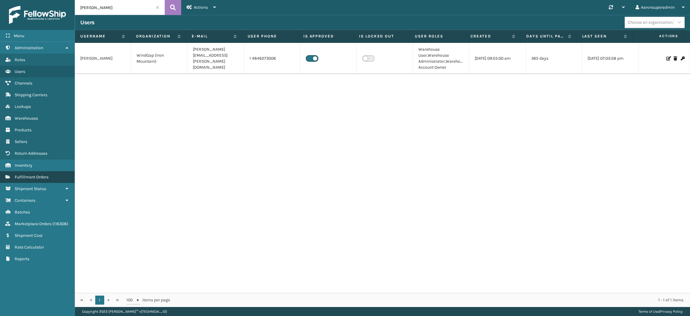
click at [41, 174] on span "Fulfillment Orders" at bounding box center [32, 176] width 34 height 5
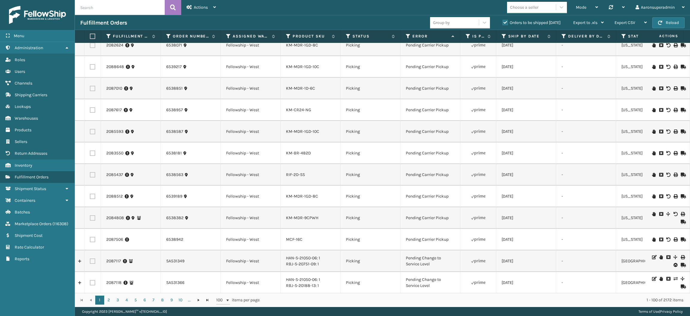
scroll to position [658, 0]
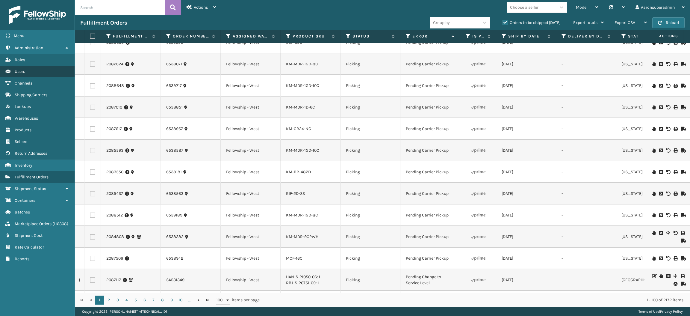
click at [45, 66] on link "Users" at bounding box center [37, 72] width 75 height 12
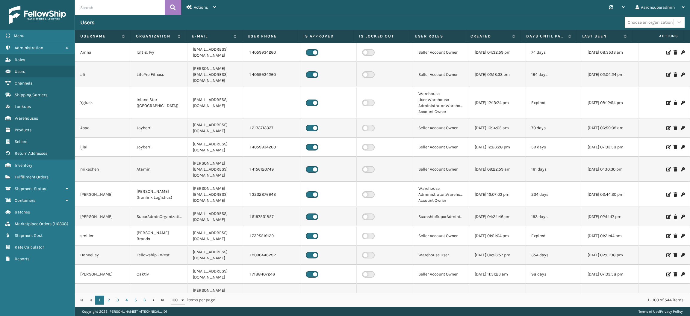
click at [659, 22] on div "Choose an organization" at bounding box center [650, 22] width 45 height 6
type input "windgap"
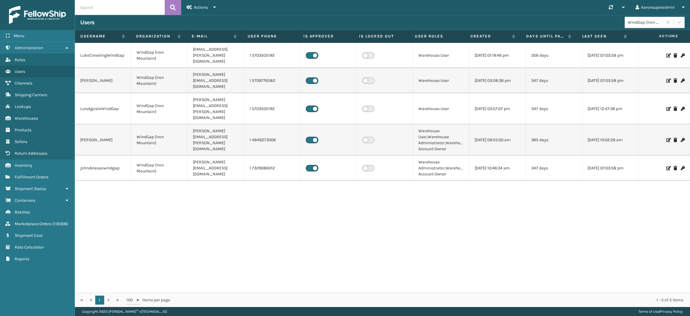
click at [666, 78] on icon at bounding box center [668, 80] width 4 height 4
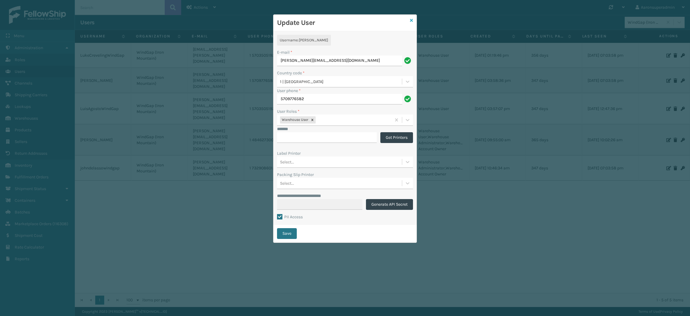
click at [411, 21] on icon at bounding box center [411, 20] width 3 height 4
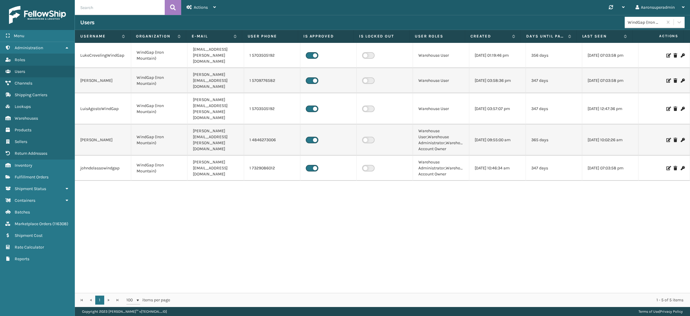
click at [666, 166] on icon at bounding box center [668, 168] width 4 height 4
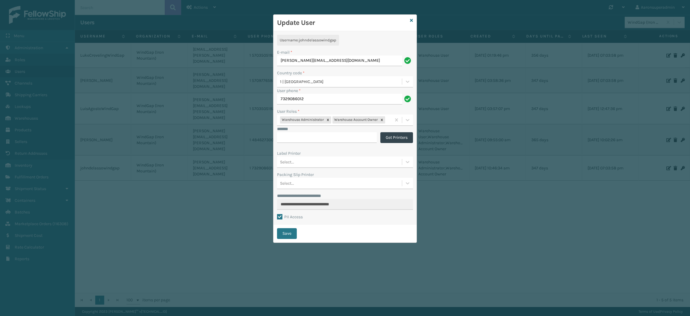
click at [413, 19] on div "Update User" at bounding box center [344, 23] width 143 height 16
click at [413, 23] on div "Update User" at bounding box center [344, 23] width 143 height 16
click at [411, 17] on link at bounding box center [411, 20] width 3 height 6
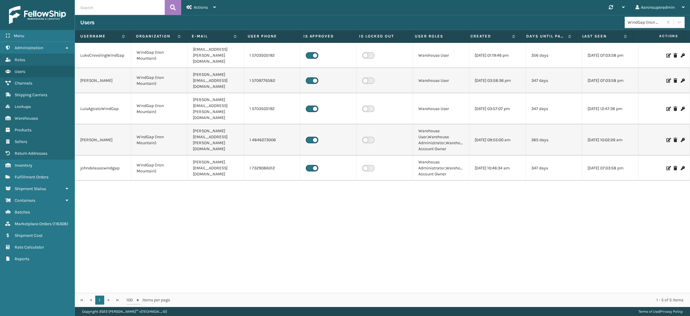
click at [666, 78] on icon at bounding box center [668, 80] width 4 height 4
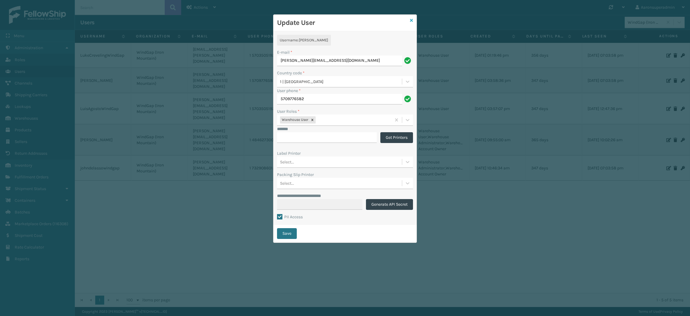
click at [411, 19] on icon at bounding box center [411, 20] width 3 height 4
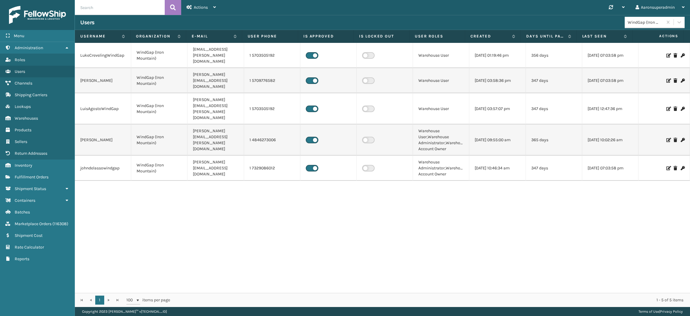
click at [666, 53] on icon at bounding box center [668, 55] width 4 height 4
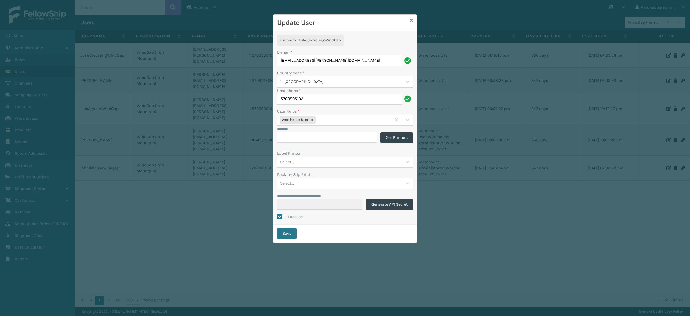
click at [410, 19] on icon at bounding box center [411, 20] width 3 height 4
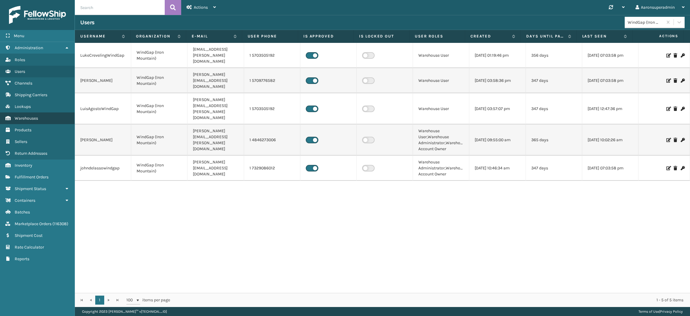
click at [26, 118] on link "Channels Warehouses" at bounding box center [37, 118] width 75 height 12
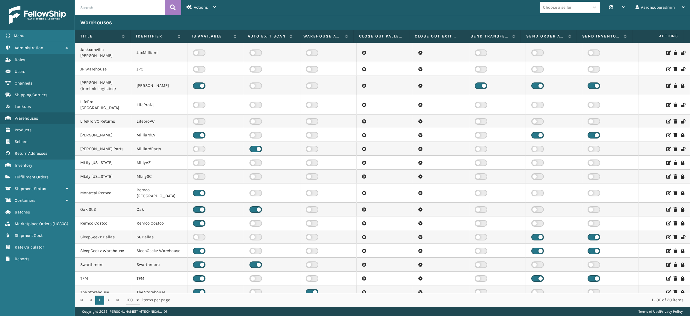
scroll to position [167, 0]
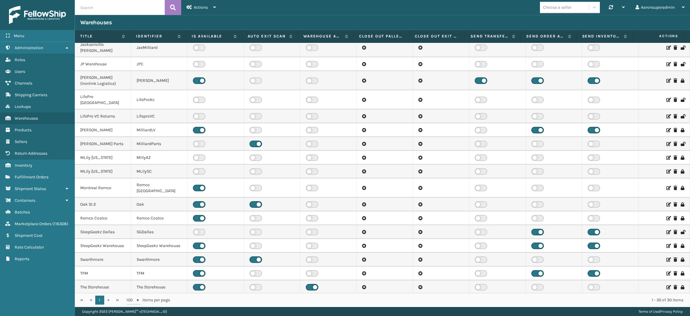
click at [91, 7] on input "text" at bounding box center [120, 7] width 90 height 15
type input "wind"
click at [170, 7] on icon at bounding box center [173, 7] width 6 height 9
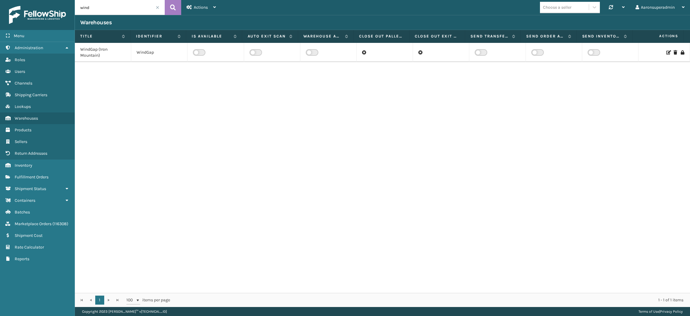
click at [198, 54] on label at bounding box center [199, 52] width 13 height 7
click at [197, 53] on input "checkbox" at bounding box center [195, 51] width 4 height 4
drag, startPoint x: 353, startPoint y: 37, endPoint x: 360, endPoint y: 38, distance: 7.2
click at [360, 38] on span at bounding box center [361, 93] width 2 height 126
click at [578, 37] on th "Send Order API" at bounding box center [548, 36] width 65 height 13
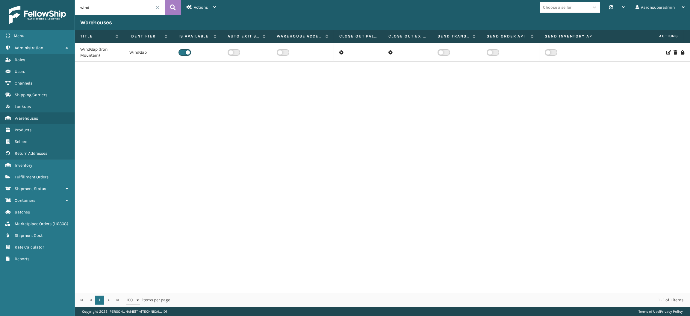
drag, startPoint x: 634, startPoint y: 35, endPoint x: 647, endPoint y: 37, distance: 13.6
click at [647, 37] on tr "Title Identifier Is Available Auto Exit Scan Warehouse accepting return labels …" at bounding box center [384, 36] width 618 height 13
click at [158, 8] on span at bounding box center [158, 8] width 4 height 4
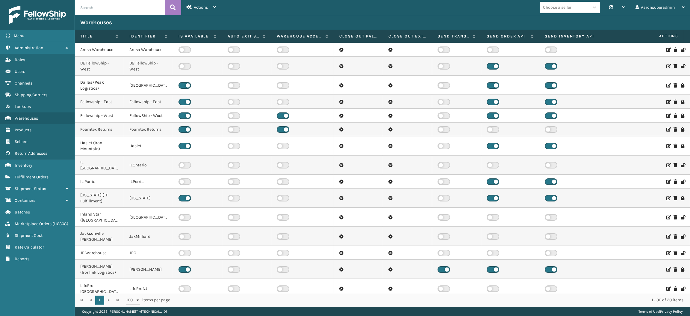
click at [124, 5] on input "text" at bounding box center [120, 7] width 90 height 15
type input "east"
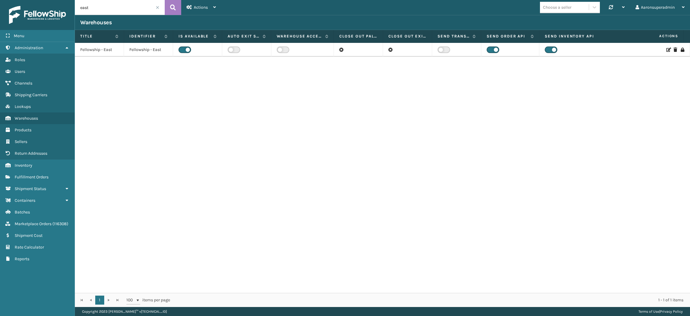
click at [137, 10] on input "east" at bounding box center [120, 7] width 90 height 15
type input "wind"
click at [498, 52] on label at bounding box center [493, 52] width 13 height 7
click at [491, 52] on input "checkbox" at bounding box center [489, 51] width 4 height 4
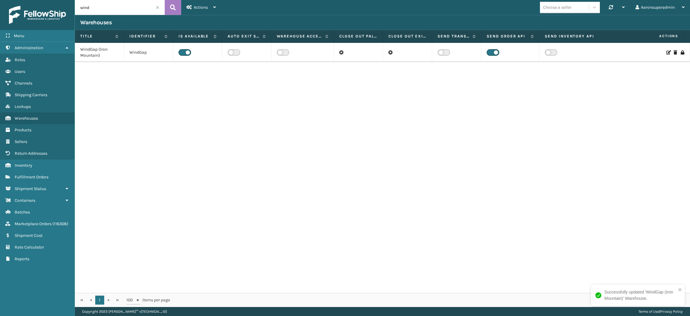
click at [551, 53] on label at bounding box center [551, 52] width 13 height 7
click at [549, 53] on input "checkbox" at bounding box center [547, 51] width 4 height 4
click at [666, 53] on icon at bounding box center [668, 52] width 4 height 4
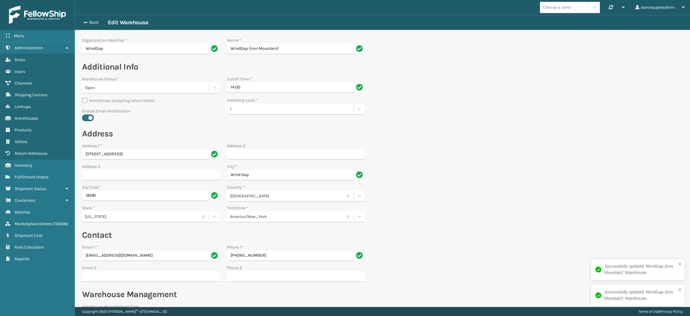
click at [91, 17] on div "Back Edit Warehouse" at bounding box center [382, 22] width 615 height 15
click at [92, 23] on button "Back" at bounding box center [94, 22] width 28 height 5
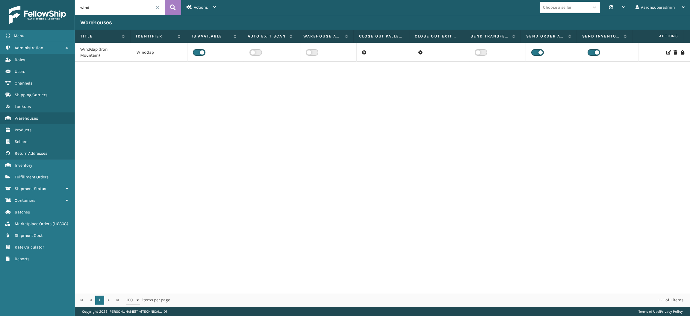
click at [108, 13] on input "wind" at bounding box center [120, 7] width 90 height 15
type input "east"
click at [666, 50] on icon at bounding box center [668, 50] width 4 height 4
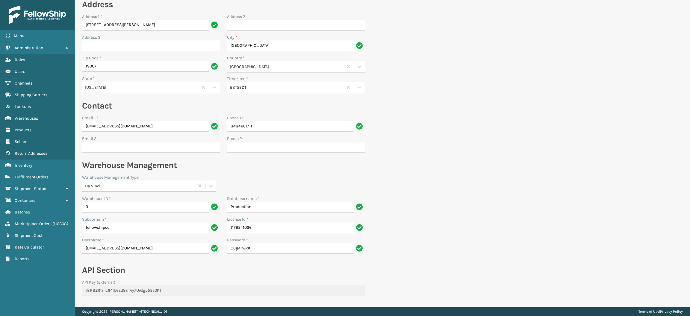
scroll to position [164, 0]
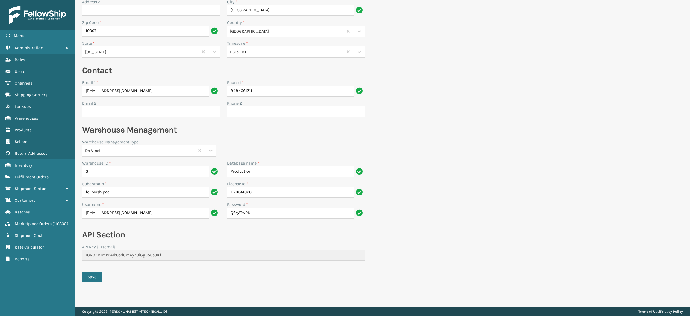
click at [240, 133] on h2 "Warehouse Management" at bounding box center [223, 129] width 283 height 11
click at [27, 129] on link "Products" at bounding box center [37, 130] width 75 height 12
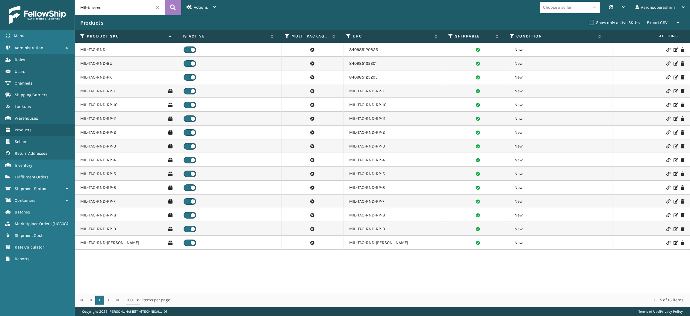
click at [109, 8] on input "Mil-tac-rnd" at bounding box center [120, 7] width 90 height 15
click at [99, 50] on link "MIL-TAC-RND" at bounding box center [92, 50] width 25 height 6
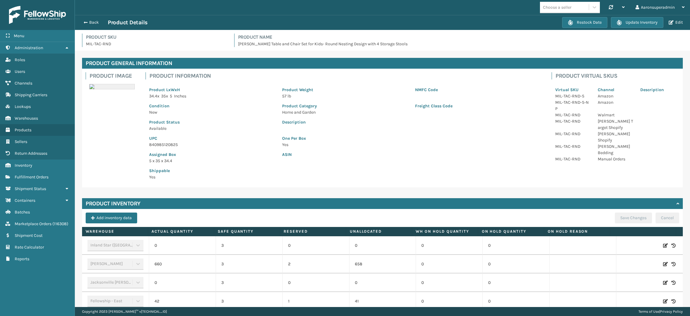
scroll to position [121, 0]
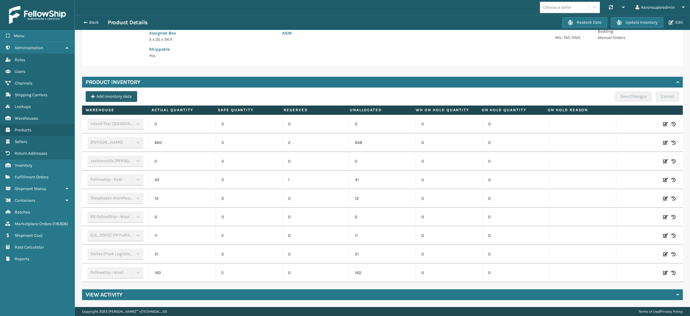
click at [108, 97] on button "Add inventory data" at bounding box center [112, 96] width 52 height 11
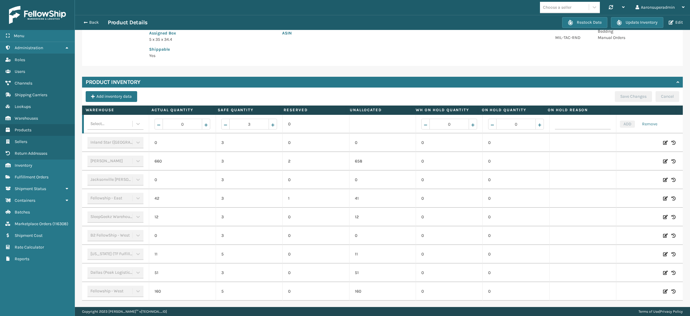
scroll to position [131, 0]
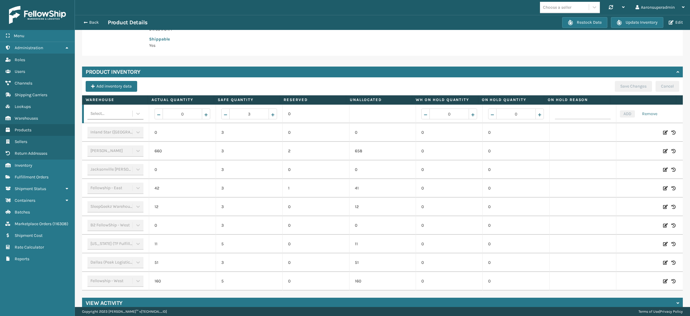
click at [114, 113] on div "Select..." at bounding box center [109, 114] width 45 height 10
click at [112, 205] on div "WindGap (Iron Mountain)" at bounding box center [114, 201] width 55 height 17
click at [189, 112] on input "0" at bounding box center [183, 113] width 40 height 11
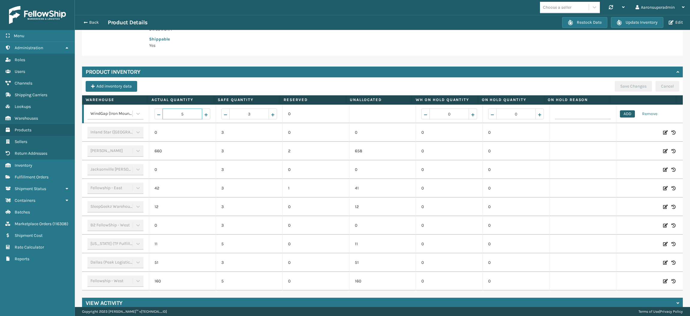
type input "5"
click at [620, 113] on button "ADD" at bounding box center [627, 113] width 15 height 7
click at [617, 84] on button "Save Changes" at bounding box center [633, 86] width 37 height 11
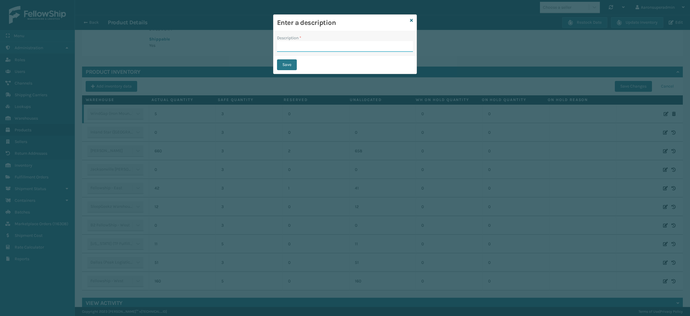
click at [352, 46] on input "Description *" at bounding box center [345, 46] width 136 height 11
type input "safety reduced"
click at [300, 68] on div "Save" at bounding box center [344, 65] width 143 height 18
drag, startPoint x: 293, startPoint y: 68, endPoint x: 300, endPoint y: 68, distance: 7.2
click at [300, 68] on div "Save" at bounding box center [344, 65] width 143 height 18
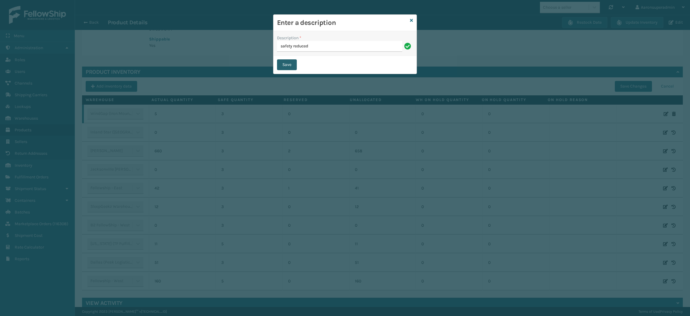
click at [294, 64] on button "Save" at bounding box center [287, 64] width 20 height 11
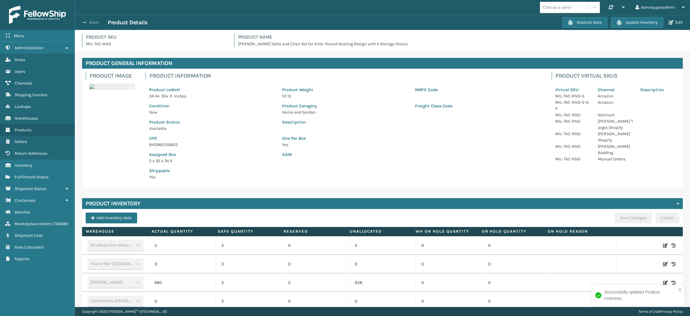
click at [92, 25] on button "Back" at bounding box center [94, 22] width 28 height 5
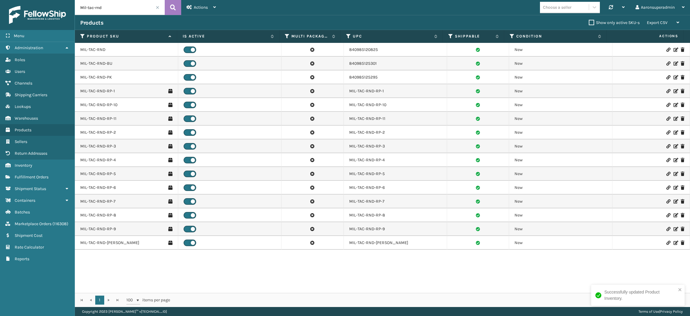
click at [114, 9] on input "Mil-tac-rnd" at bounding box center [120, 7] width 90 height 15
paste input "IL-ART-S-GY"
type input "MIL-ART-S-GY"
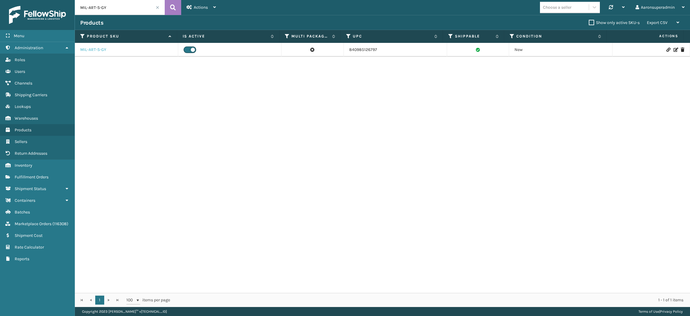
click at [96, 49] on link "MIL-ART-S-GY" at bounding box center [93, 50] width 26 height 6
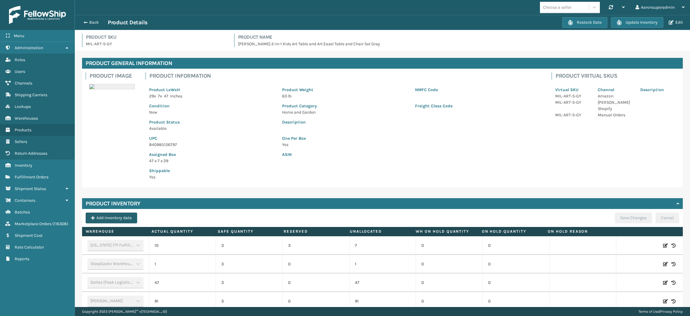
click at [121, 220] on button "Add inventory data" at bounding box center [112, 217] width 52 height 11
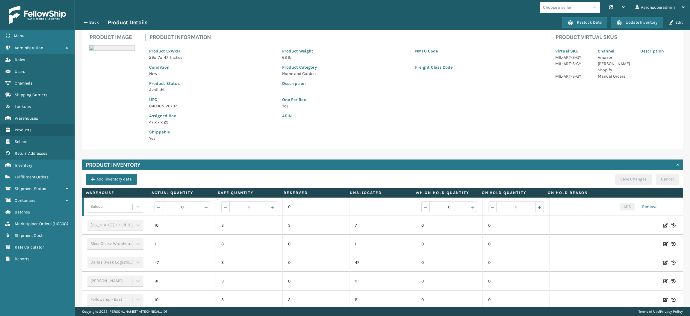
scroll to position [39, 0]
click at [109, 204] on div "Select..." at bounding box center [109, 206] width 45 height 10
click at [116, 293] on div "WindGap (Iron Mountain)" at bounding box center [114, 300] width 55 height 17
click at [180, 206] on input "0" at bounding box center [183, 206] width 40 height 11
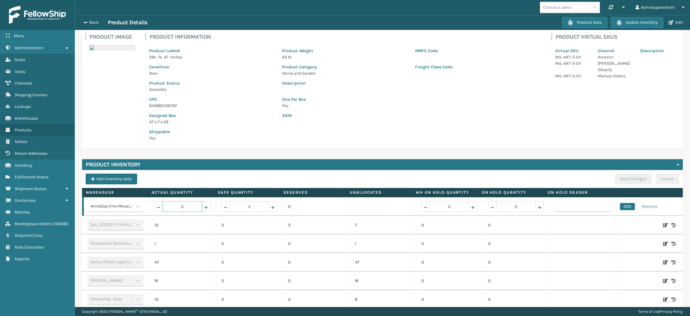
click at [189, 208] on input "0" at bounding box center [183, 206] width 40 height 11
type input "179"
click at [620, 206] on button "ADD" at bounding box center [627, 206] width 15 height 7
click at [620, 179] on button "Save Changes" at bounding box center [633, 178] width 37 height 11
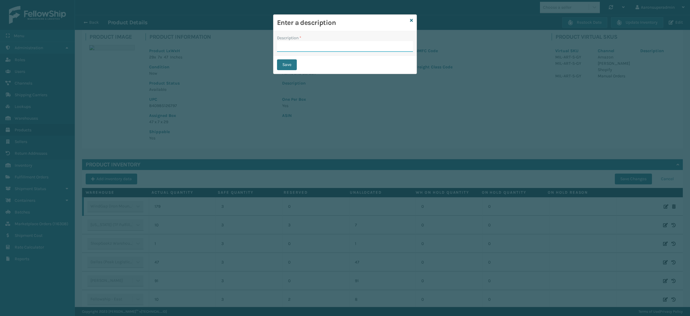
click at [324, 49] on input "Description *" at bounding box center [345, 46] width 136 height 11
type input "safety reduced"
click at [293, 60] on button "Save" at bounding box center [287, 64] width 20 height 11
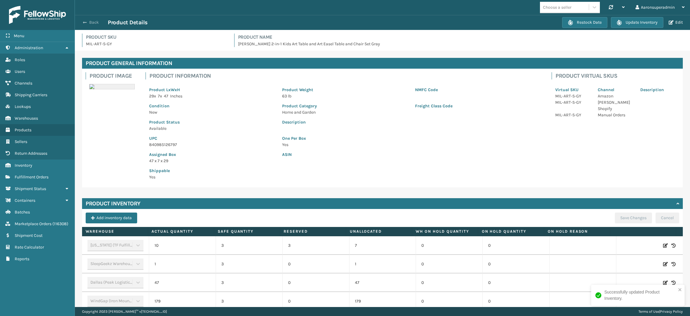
click at [87, 21] on button "Back" at bounding box center [94, 22] width 28 height 5
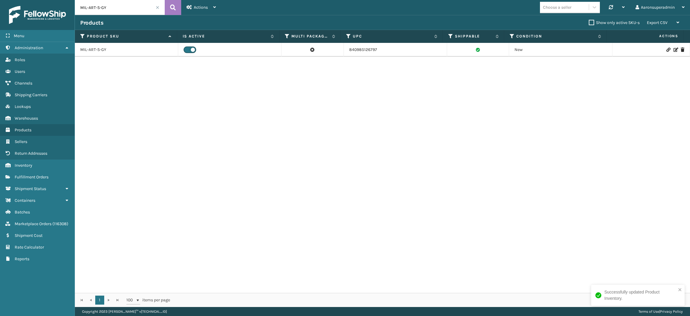
click at [119, 7] on input "MIL-ART-S-GY" at bounding box center [120, 7] width 90 height 15
type input "MIL-tac-lg"
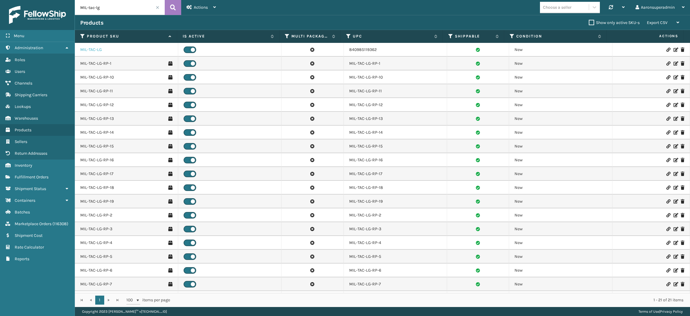
click at [88, 50] on link "MIL-TAC-LG" at bounding box center [91, 50] width 22 height 6
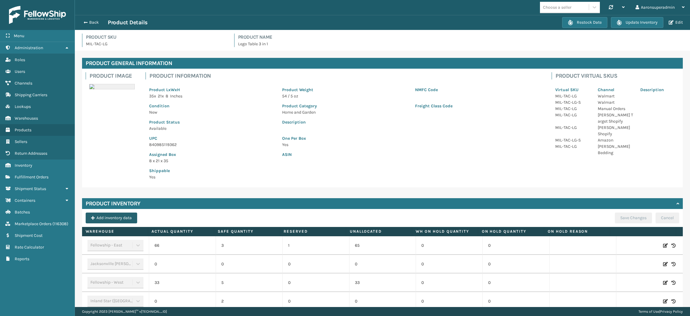
click at [127, 215] on button "Add inventory data" at bounding box center [112, 217] width 52 height 11
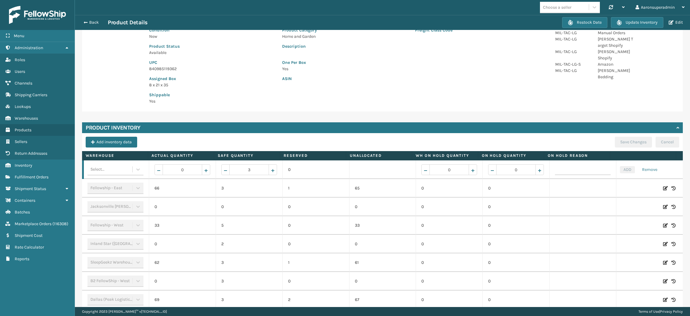
scroll to position [76, 0]
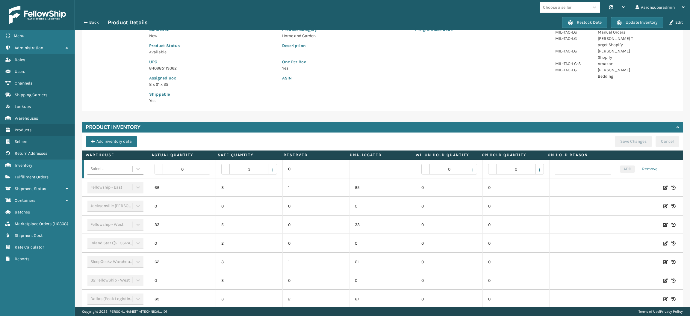
click at [127, 173] on div "Select..." at bounding box center [115, 168] width 56 height 11
click at [107, 254] on div "WindGap (Iron Mountain)" at bounding box center [114, 256] width 55 height 17
click at [195, 169] on input "0" at bounding box center [183, 169] width 40 height 11
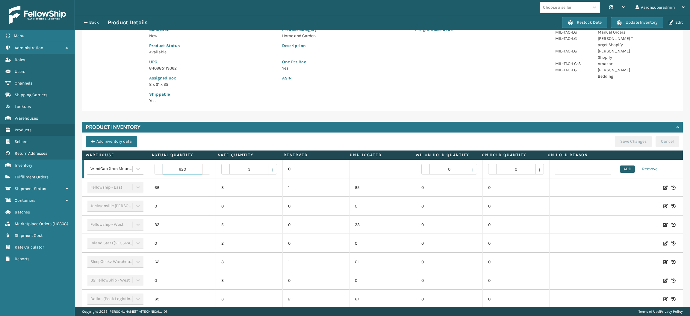
type input "620"
click at [620, 171] on button "ADD" at bounding box center [627, 168] width 15 height 7
click at [625, 146] on button "Save Changes" at bounding box center [633, 141] width 37 height 11
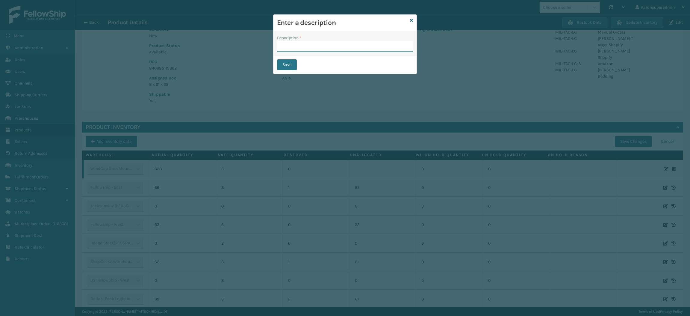
click at [321, 43] on input "Description *" at bounding box center [345, 46] width 136 height 11
type input "safety reduced"
click at [294, 64] on button "Save" at bounding box center [287, 64] width 20 height 11
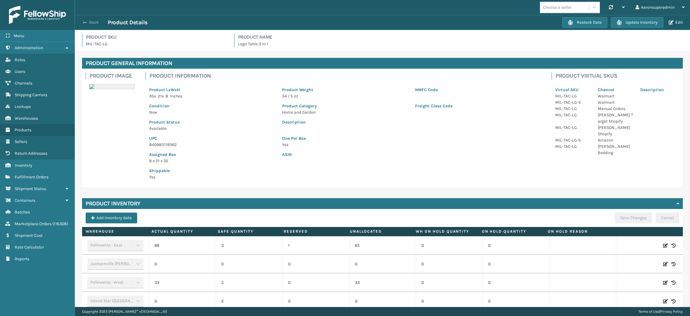
click at [92, 24] on button "Back" at bounding box center [94, 22] width 28 height 5
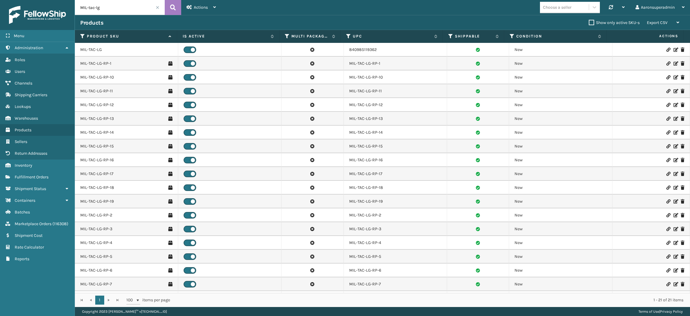
click at [116, 8] on input "MIL-tac-lg" at bounding box center [120, 7] width 90 height 15
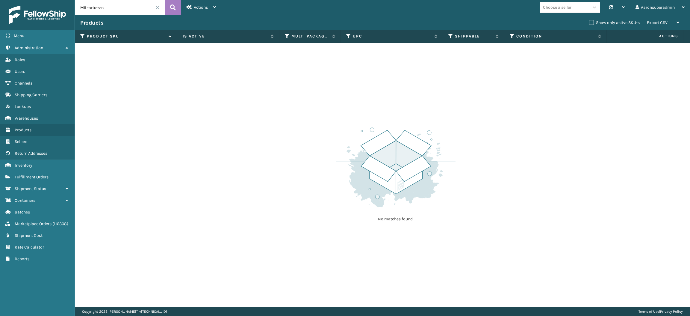
click at [95, 9] on input "MIL-arts-s-n" at bounding box center [120, 7] width 90 height 15
type input "MIL-art-s-n"
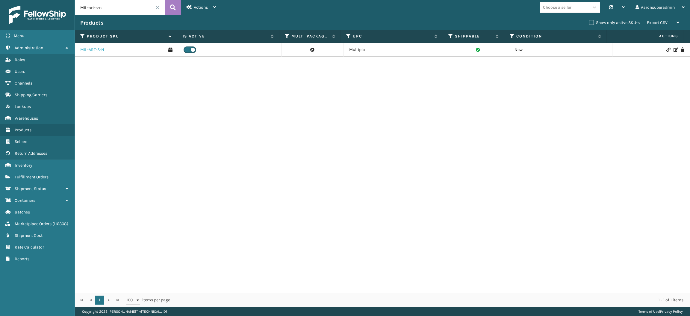
click at [85, 51] on link "MIL-ART-S-N" at bounding box center [92, 50] width 24 height 6
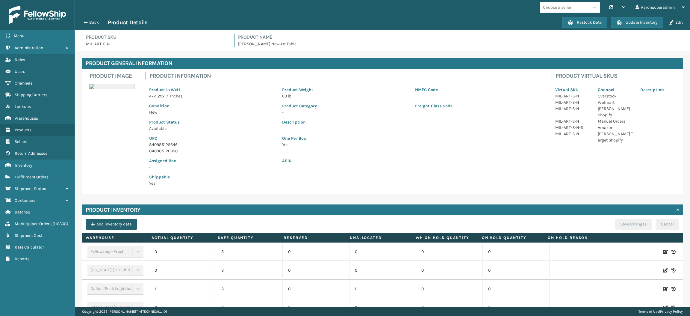
scroll to position [90, 0]
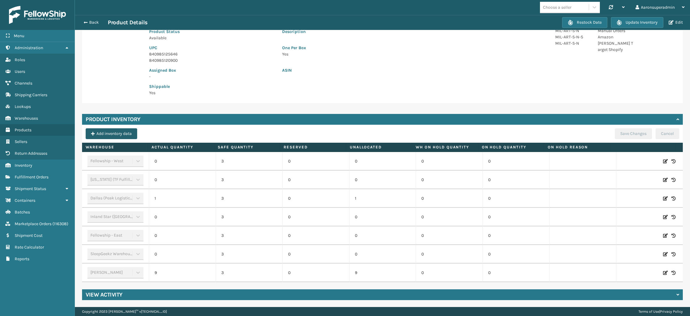
click at [99, 137] on button "Add inventory data" at bounding box center [112, 133] width 52 height 11
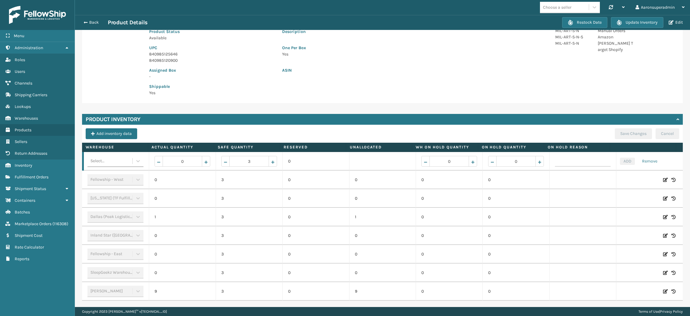
click at [112, 157] on div "Select..." at bounding box center [109, 161] width 45 height 10
click at [114, 246] on div "WindGap (Iron Mountain)" at bounding box center [114, 249] width 55 height 17
click at [185, 156] on input "0" at bounding box center [183, 161] width 40 height 11
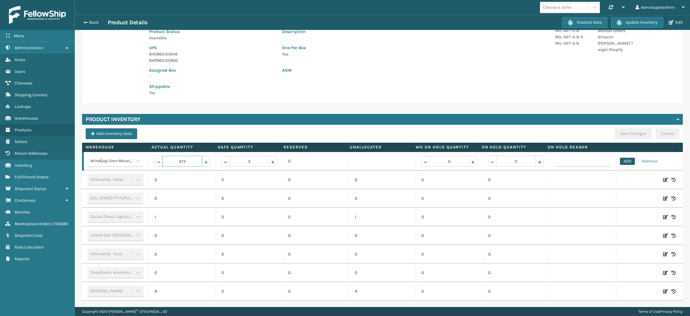
type input "473"
click at [620, 159] on button "ADD" at bounding box center [627, 161] width 15 height 7
click at [627, 138] on button "Save Changes" at bounding box center [633, 133] width 37 height 11
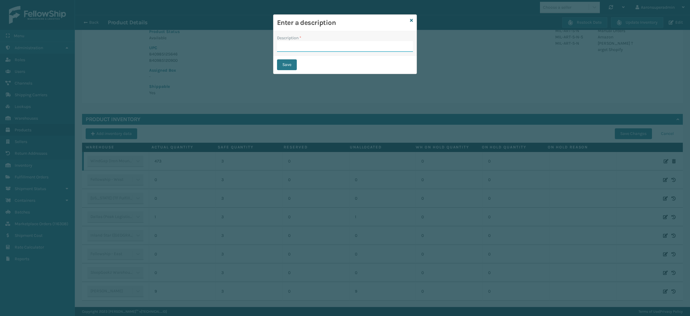
click at [336, 44] on input "Description *" at bounding box center [345, 46] width 136 height 11
type input "safety reduced"
click at [279, 64] on button "Save" at bounding box center [287, 64] width 20 height 11
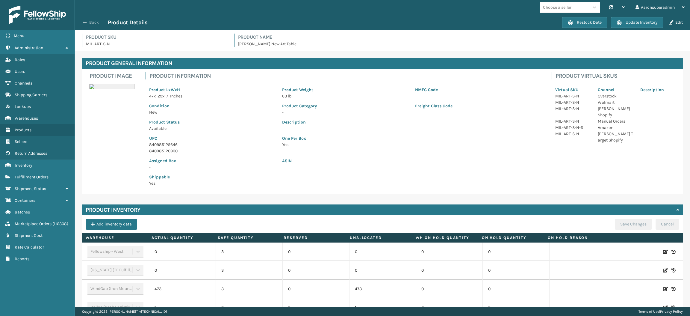
click at [94, 22] on button "Back" at bounding box center [94, 22] width 28 height 5
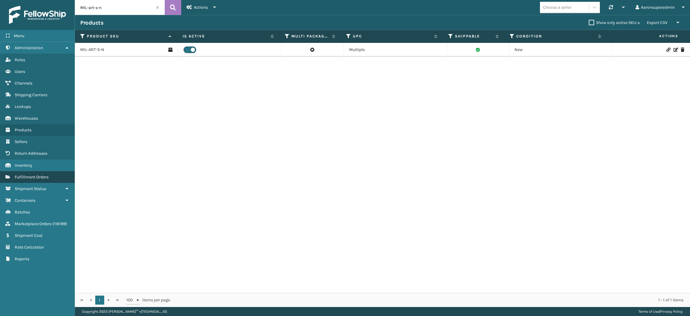
click at [56, 177] on link "Fulfillment Orders" at bounding box center [37, 177] width 75 height 12
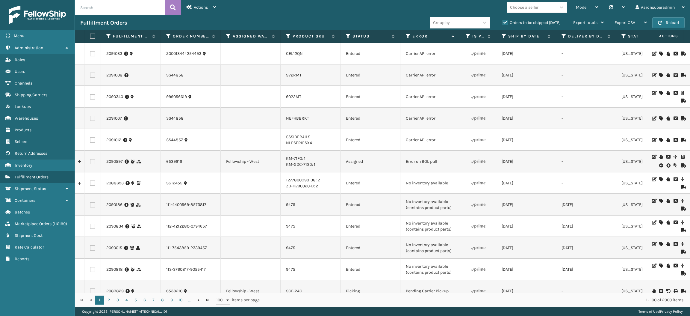
click at [659, 52] on icon at bounding box center [661, 54] width 4 height 4
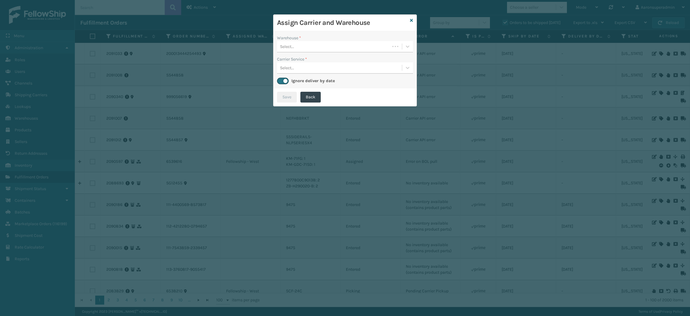
click at [338, 51] on div "Select..." at bounding box center [333, 47] width 113 height 10
click at [302, 72] on div "Fellowship - West" at bounding box center [345, 72] width 136 height 11
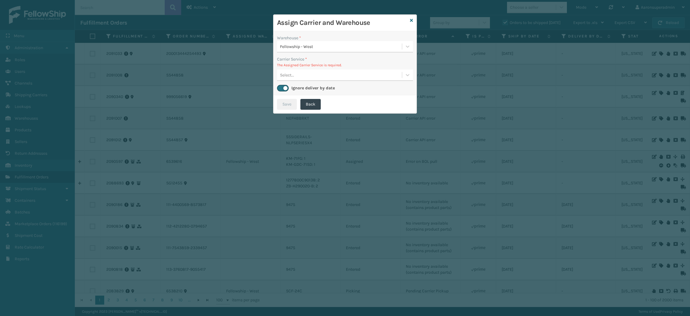
click at [290, 67] on p "The Assigned Carrier Service is required." at bounding box center [345, 64] width 136 height 5
click at [292, 75] on div "Select..." at bounding box center [287, 75] width 14 height 6
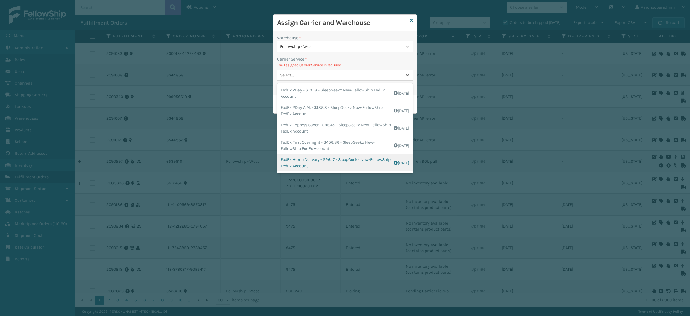
click at [304, 163] on div "FedEx Home Delivery - $26.17 - SleepGeekz New-FellowShip FedEx Account Shipping…" at bounding box center [345, 162] width 136 height 17
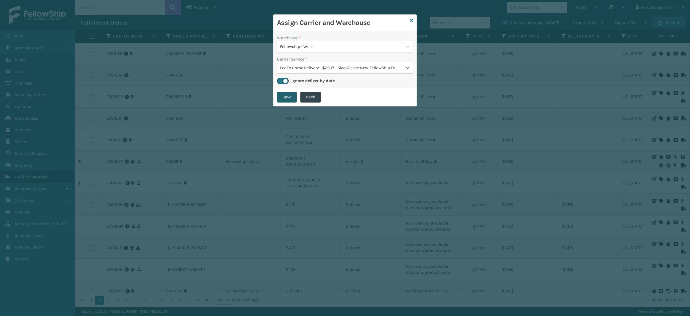
click at [286, 97] on button "Save" at bounding box center [287, 97] width 20 height 11
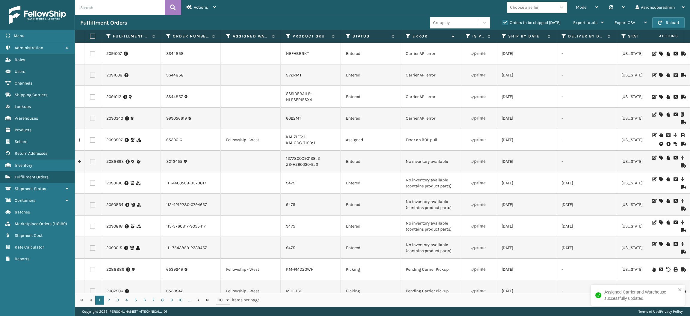
click at [659, 53] on icon at bounding box center [661, 54] width 4 height 4
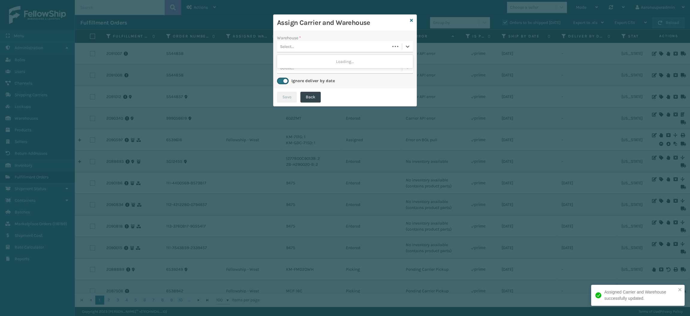
click at [374, 46] on div "Select..." at bounding box center [333, 47] width 113 height 10
click at [353, 49] on div "Select..." at bounding box center [333, 47] width 113 height 10
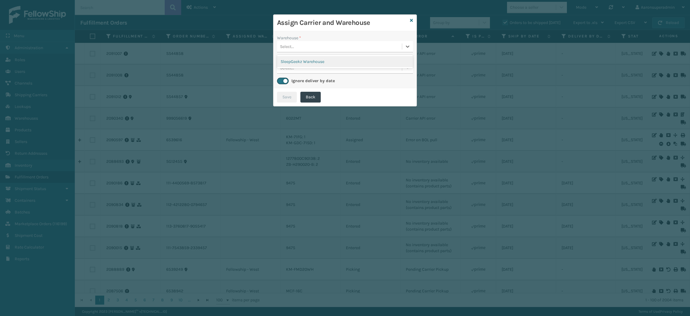
click at [335, 60] on div "SleepGeekz Warehouse" at bounding box center [345, 61] width 136 height 11
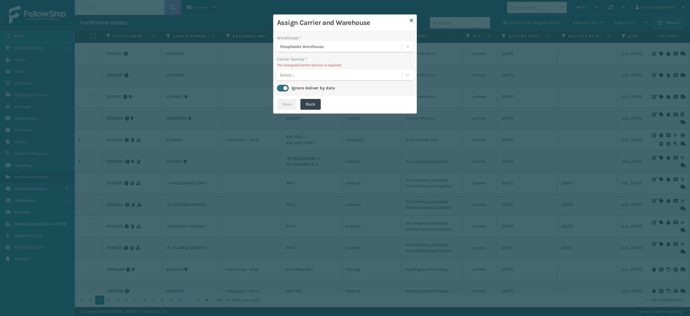
click at [298, 75] on div "Select..." at bounding box center [339, 75] width 125 height 10
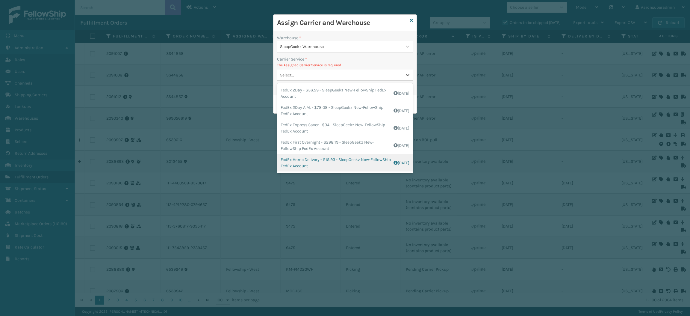
click at [291, 159] on div "FedEx Home Delivery - $15.93 - SleepGeekz New-FellowShip FedEx Account Shipping…" at bounding box center [345, 162] width 136 height 17
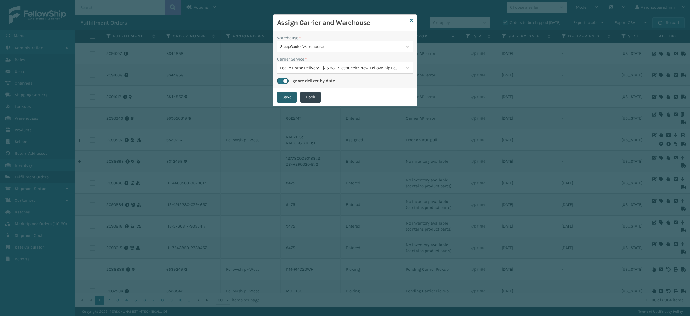
click at [289, 95] on button "Save" at bounding box center [287, 97] width 20 height 11
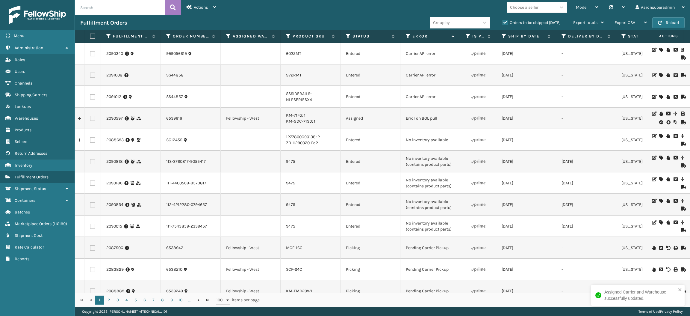
click at [659, 48] on icon at bounding box center [661, 50] width 4 height 4
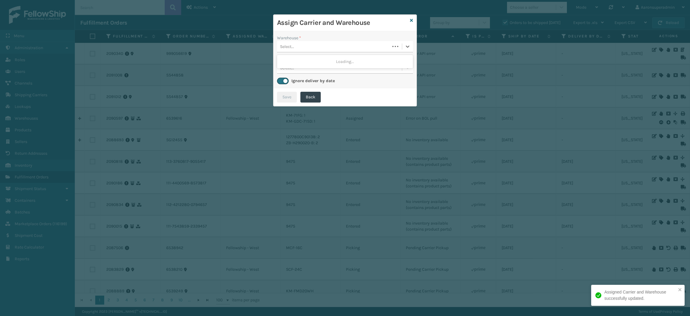
click at [386, 45] on div "Select..." at bounding box center [333, 47] width 113 height 10
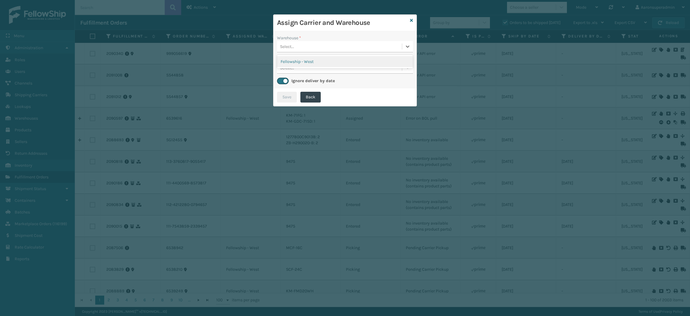
click at [306, 64] on div "Fellowship - West" at bounding box center [345, 61] width 136 height 11
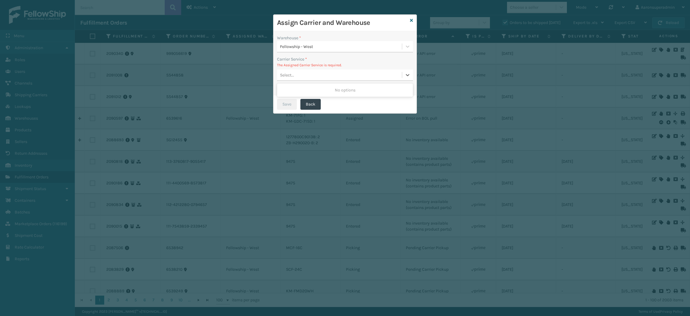
click at [294, 76] on div "Select..." at bounding box center [339, 75] width 125 height 10
click at [313, 76] on div "Select..." at bounding box center [339, 75] width 125 height 10
click at [411, 22] on icon at bounding box center [411, 20] width 3 height 4
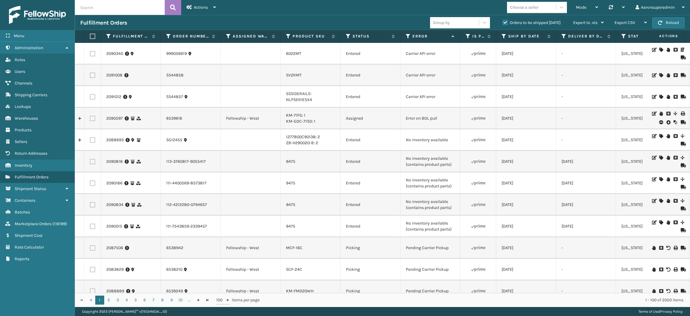
click at [659, 74] on icon at bounding box center [661, 75] width 4 height 4
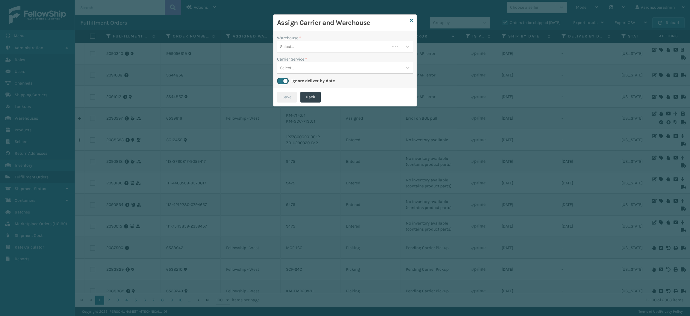
click at [327, 46] on div "Select..." at bounding box center [333, 47] width 113 height 10
click at [313, 63] on div "SleepGeekz Warehouse" at bounding box center [345, 61] width 136 height 11
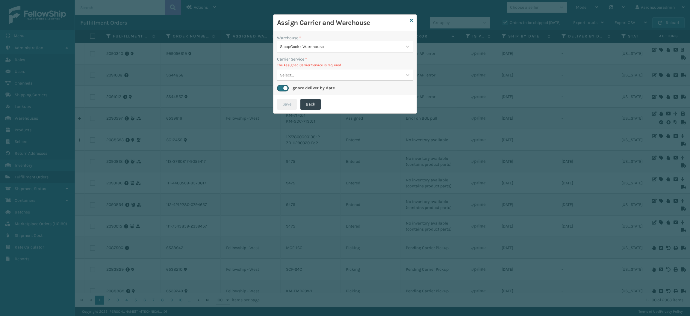
click at [311, 76] on div "Select..." at bounding box center [339, 75] width 125 height 10
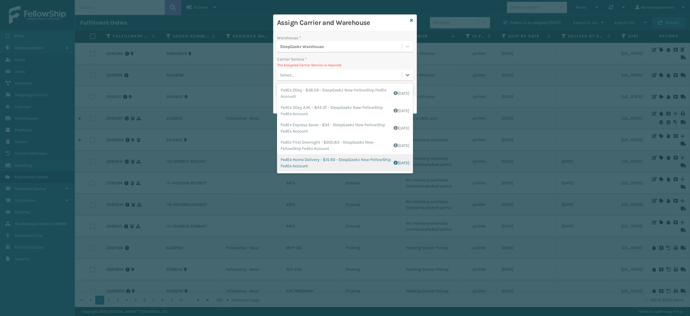
click at [302, 159] on div "FedEx Home Delivery - $15.93 - SleepGeekz New-FellowShip FedEx Account Shipping…" at bounding box center [345, 162] width 136 height 17
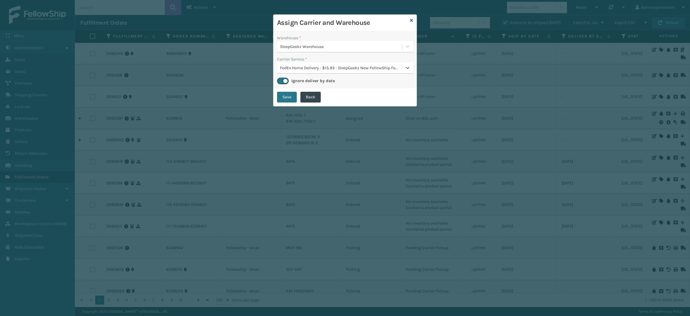
click at [276, 98] on div "Save Back" at bounding box center [344, 97] width 143 height 18
click at [286, 98] on button "Save" at bounding box center [287, 97] width 20 height 11
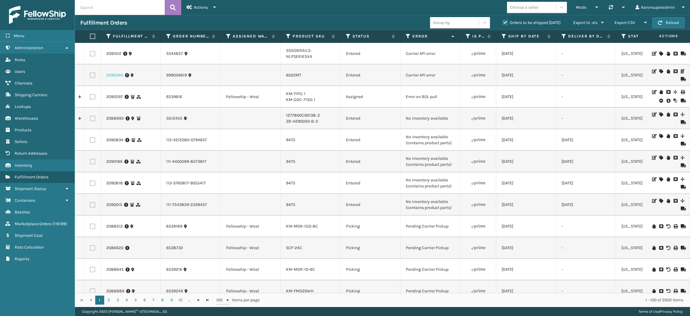
click at [110, 73] on link "2090340" at bounding box center [114, 75] width 17 height 6
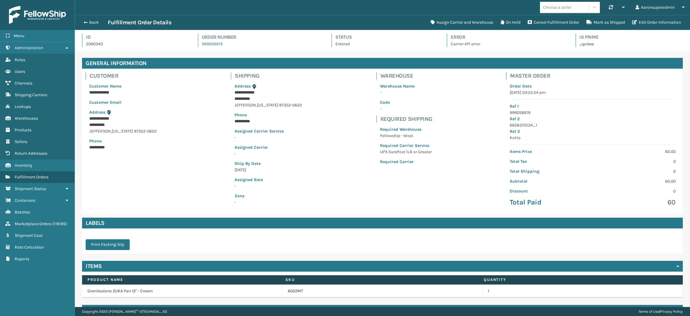
scroll to position [14, 615]
click at [290, 292] on link "6022MT" at bounding box center [295, 291] width 15 height 6
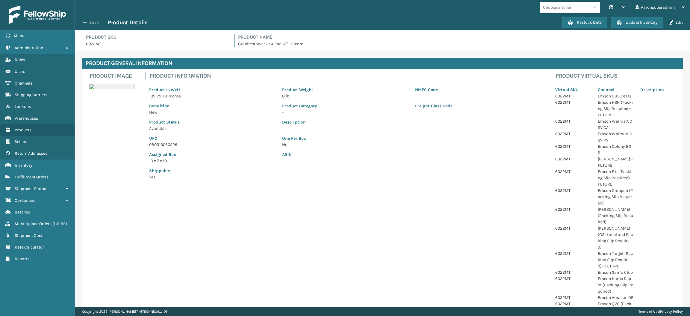
click at [93, 24] on button "Back" at bounding box center [94, 22] width 28 height 5
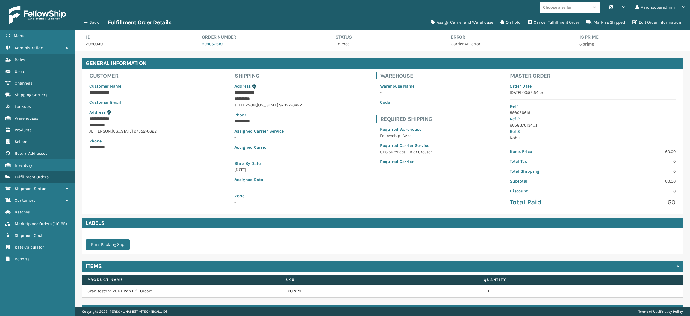
scroll to position [14, 615]
click at [96, 21] on button "Back" at bounding box center [94, 22] width 28 height 5
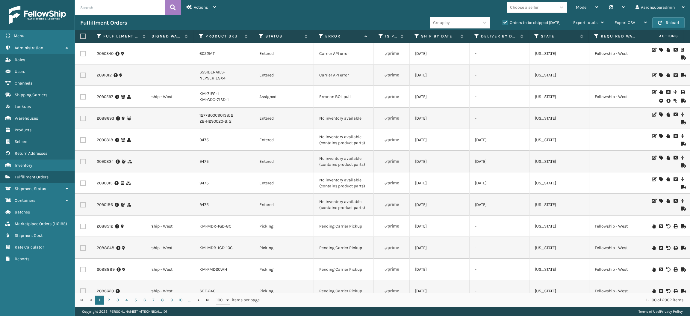
scroll to position [0, 87]
click at [659, 74] on icon at bounding box center [661, 75] width 4 height 4
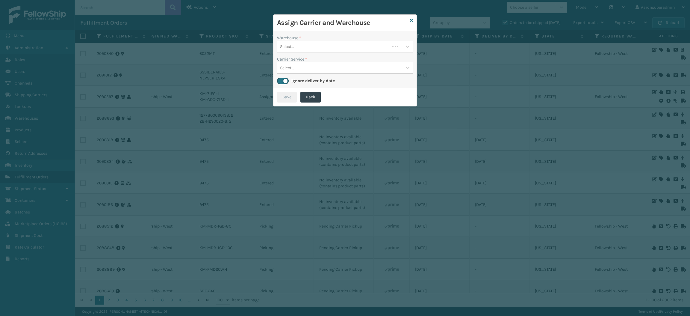
click at [368, 45] on div "Select..." at bounding box center [333, 47] width 113 height 10
click at [333, 60] on div "SleepGeekz Warehouse" at bounding box center [345, 61] width 136 height 11
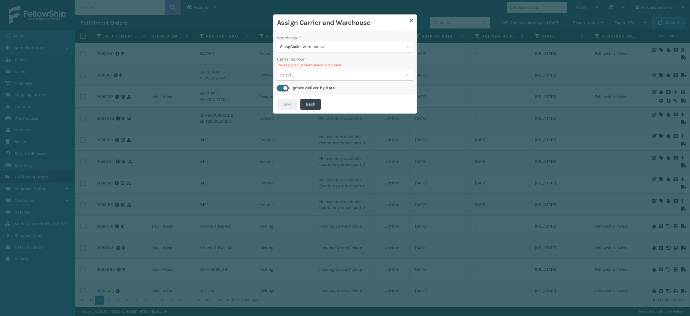
click at [283, 73] on div "Select..." at bounding box center [287, 75] width 14 height 6
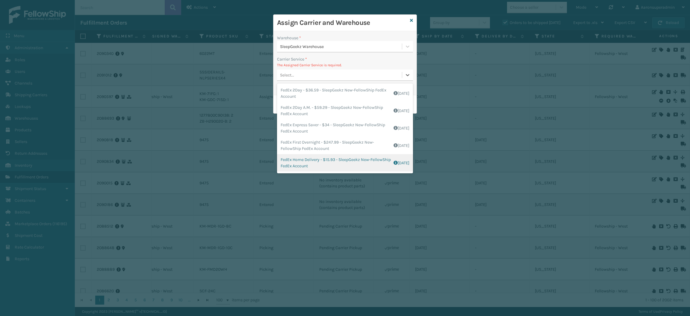
click at [305, 163] on div "FedEx Home Delivery - $15.93 - SleepGeekz New-FellowShip FedEx Account Shipping…" at bounding box center [345, 162] width 136 height 17
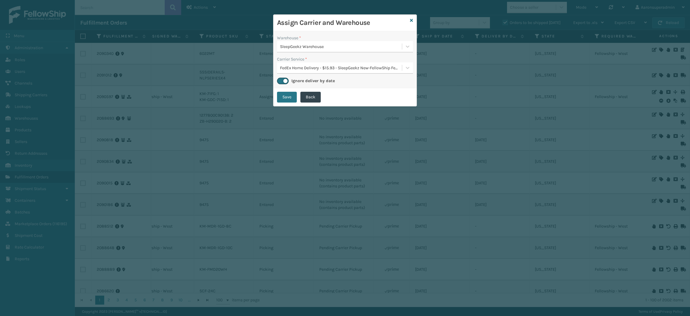
click at [301, 90] on div "Save Back" at bounding box center [344, 97] width 143 height 18
click at [283, 98] on button "Save" at bounding box center [287, 97] width 20 height 11
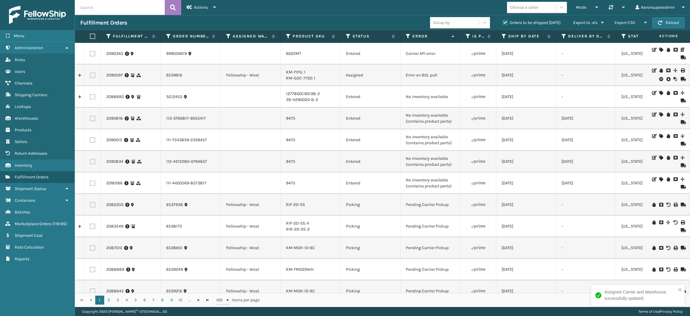
scroll to position [0, 212]
click at [659, 114] on icon at bounding box center [661, 114] width 4 height 4
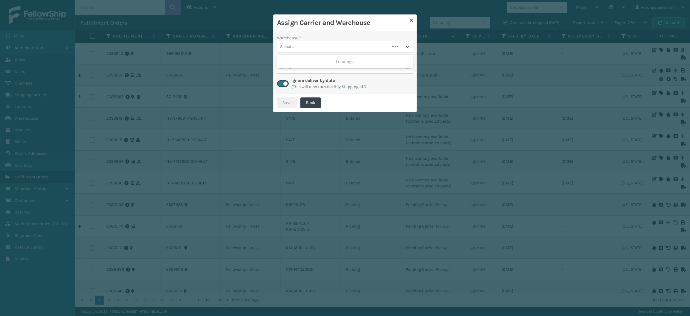
click at [357, 49] on div "Select..." at bounding box center [333, 47] width 113 height 10
click at [334, 64] on div "Fellowship - East" at bounding box center [345, 61] width 136 height 11
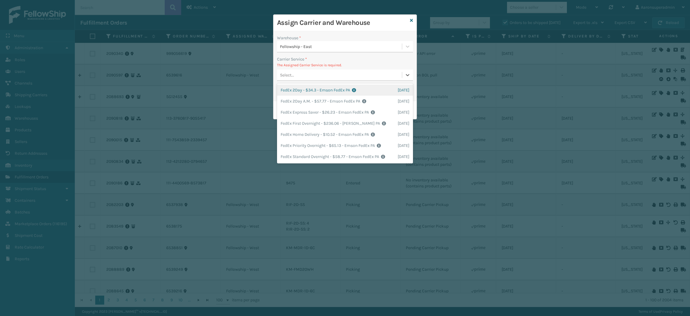
click at [298, 71] on div "Select..." at bounding box center [339, 75] width 125 height 10
click at [296, 136] on div "FedEx Home Delivery - $10.52 - Emson FedEx PA Shipping Cost $10.52 Surplus Cost…" at bounding box center [345, 134] width 136 height 11
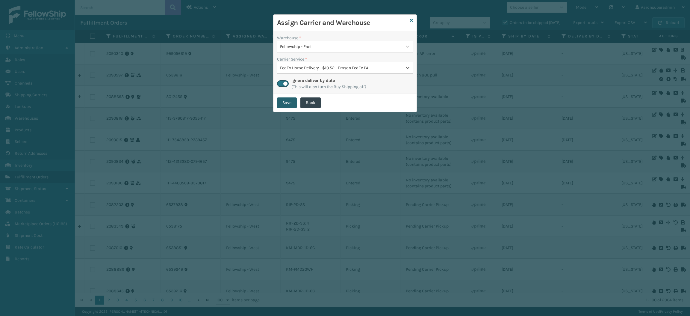
click at [285, 100] on button "Save" at bounding box center [287, 102] width 20 height 11
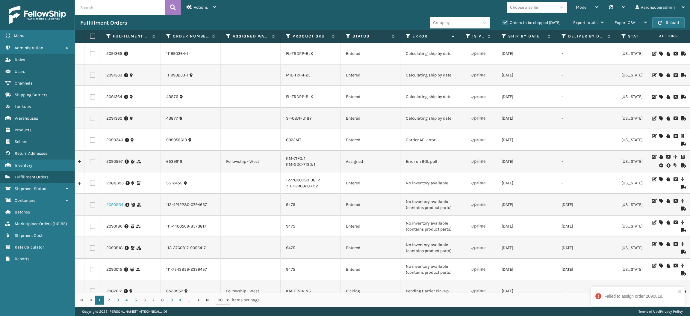
click at [118, 204] on link "2090834" at bounding box center [114, 205] width 17 height 6
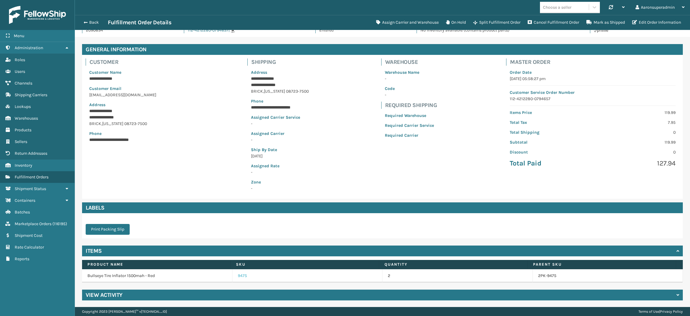
click at [240, 274] on link "9475" at bounding box center [242, 276] width 9 height 6
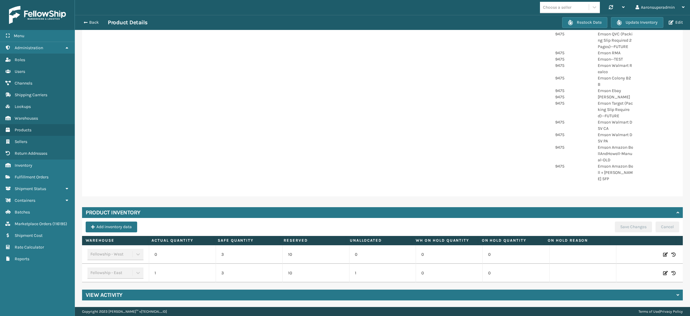
click at [92, 26] on div "Back Product Details Restock Date Update Inventory Edit" at bounding box center [382, 22] width 615 height 15
